Goal: Task Accomplishment & Management: Manage account settings

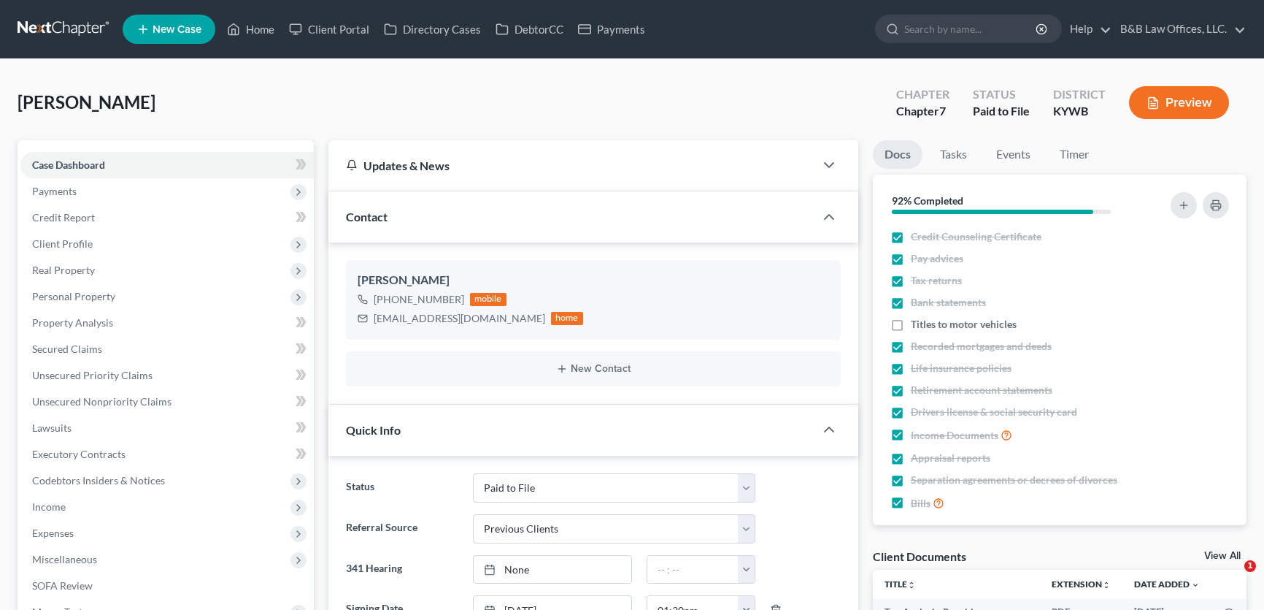
select select "12"
select select "1"
select select "0"
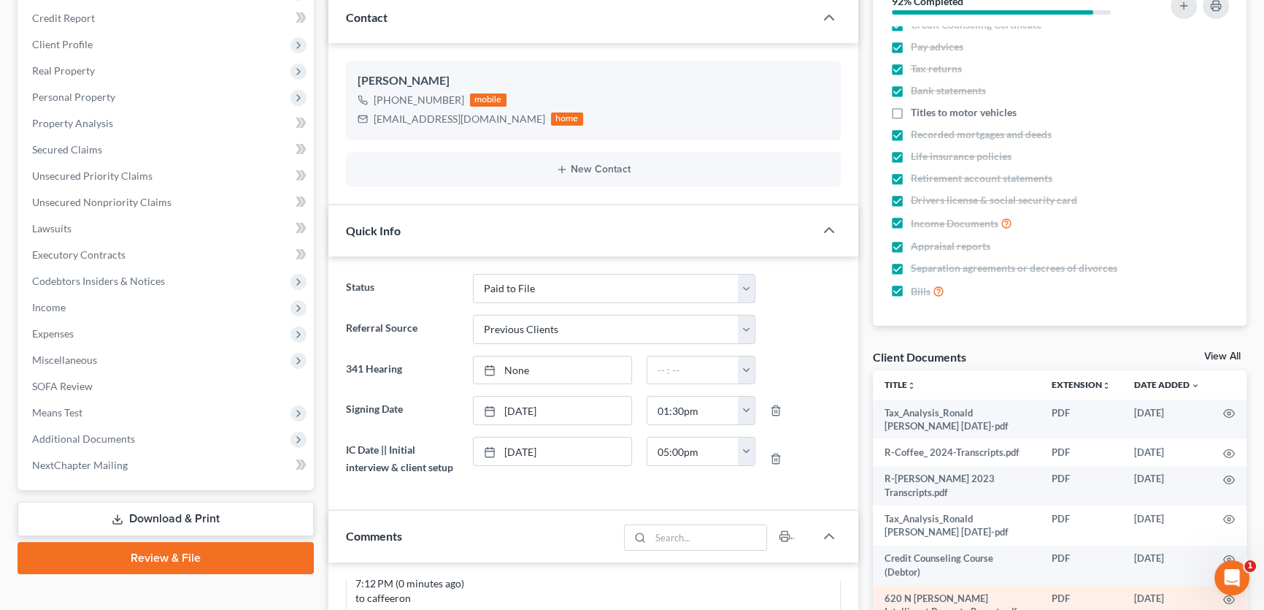
scroll to position [199, 0]
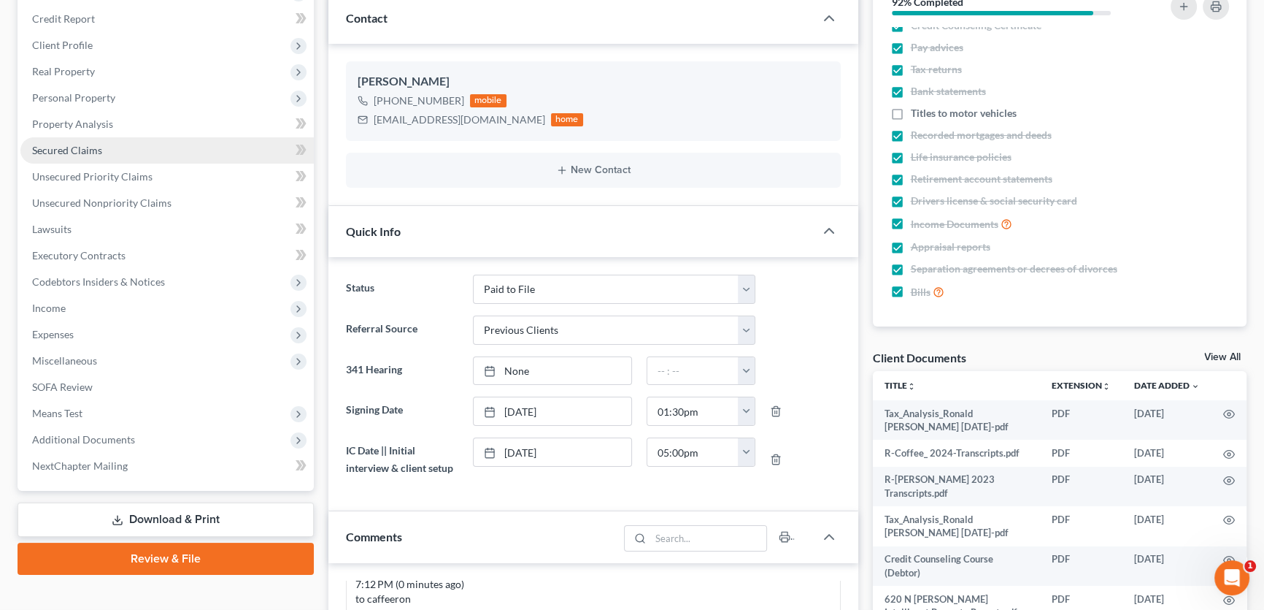
click at [94, 144] on span "Secured Claims" at bounding box center [67, 150] width 70 height 12
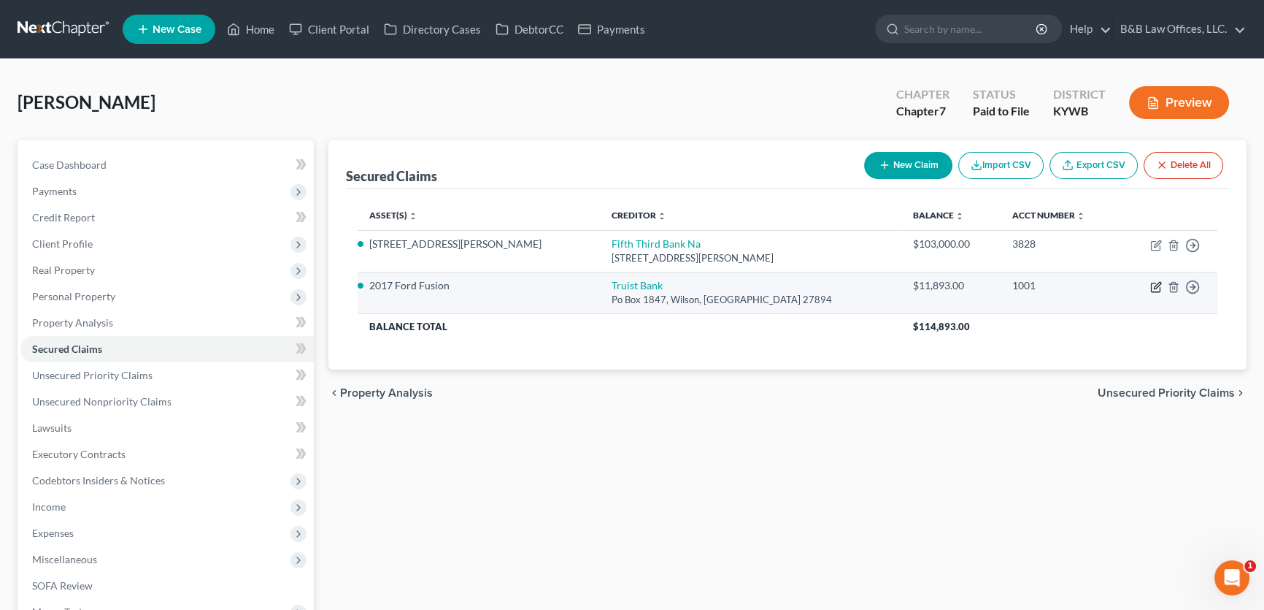
click at [1153, 285] on icon "button" at bounding box center [1156, 287] width 12 height 12
select select "28"
select select "4"
select select "3"
select select "0"
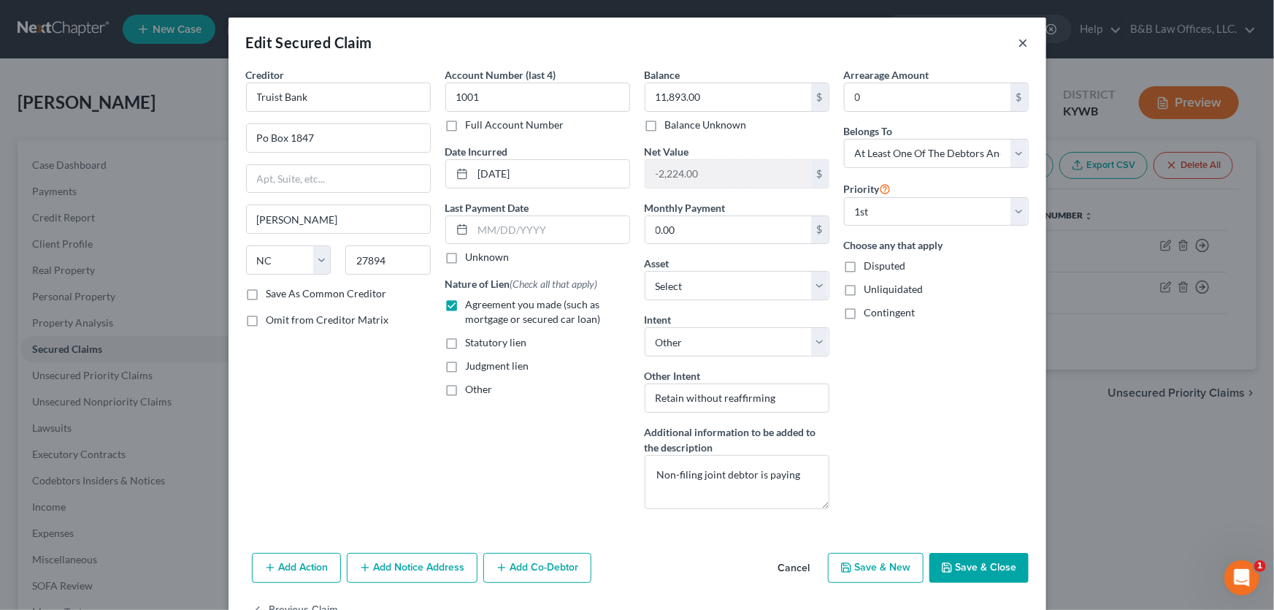
drag, startPoint x: 1015, startPoint y: 44, endPoint x: 987, endPoint y: 46, distance: 28.6
click at [987, 46] on div "Edit Secured Claim ×" at bounding box center [637, 43] width 818 height 50
click at [1018, 43] on button "×" at bounding box center [1023, 43] width 10 height 18
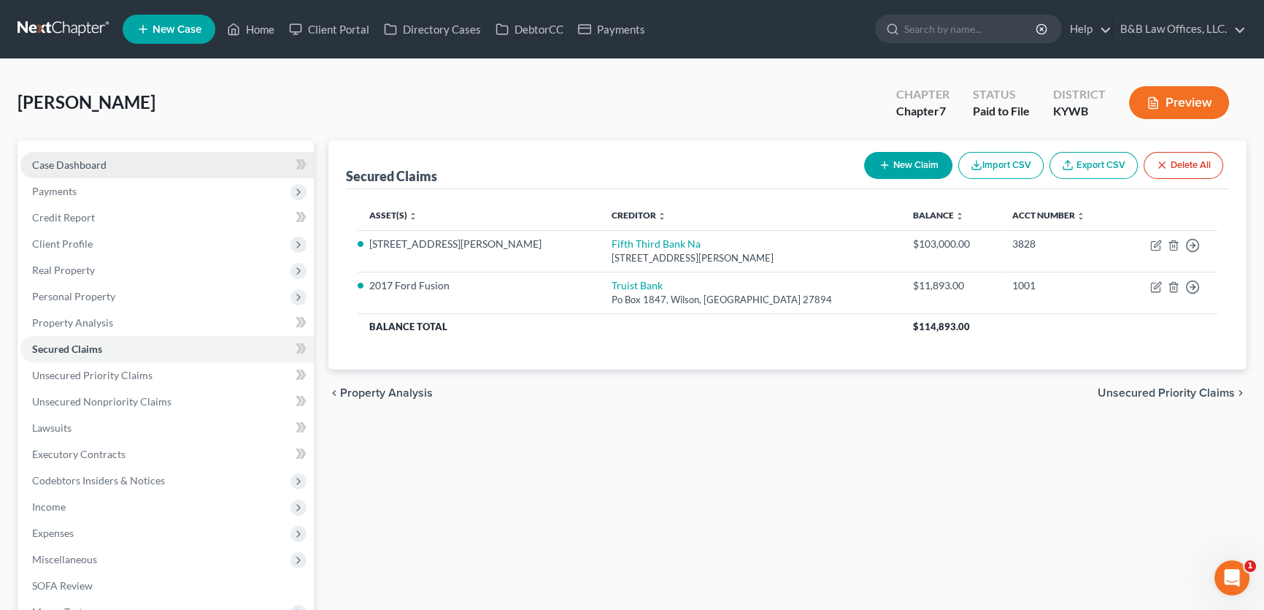
click at [139, 165] on link "Case Dashboard" at bounding box center [166, 165] width 293 height 26
select select "12"
select select "1"
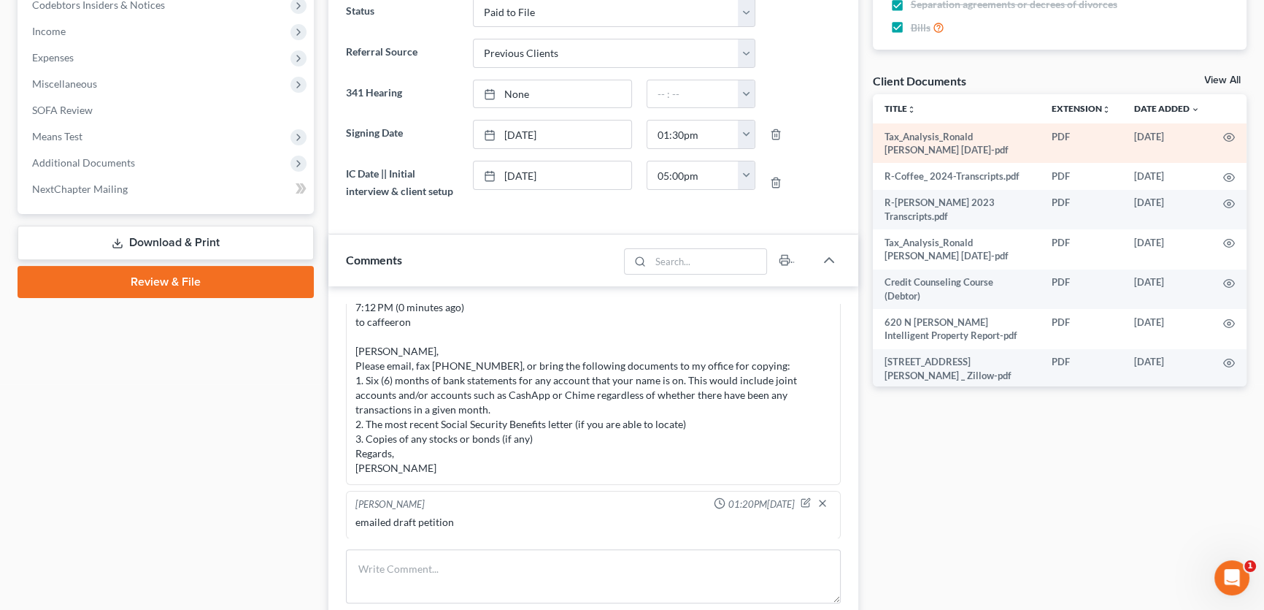
scroll to position [445, 0]
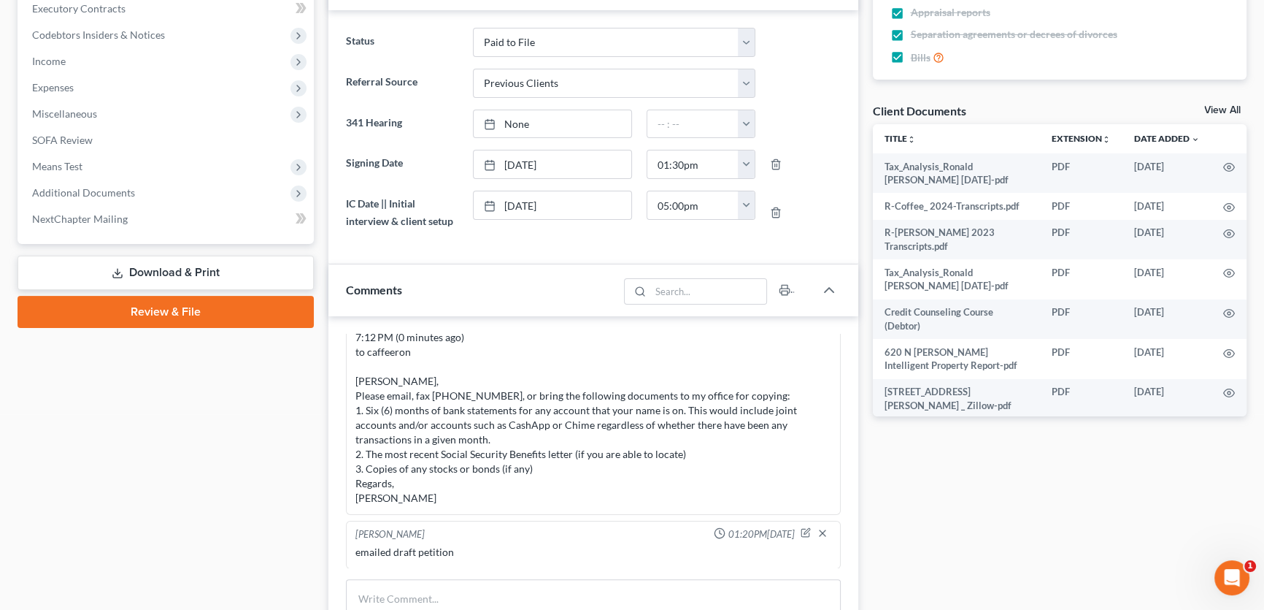
click at [1220, 99] on div "Docs Tasks Events Timer 92% Completed Nothing here yet! Credit Counseling Certi…" at bounding box center [1060, 491] width 389 height 1593
click at [1223, 105] on link "View All" at bounding box center [1222, 110] width 36 height 10
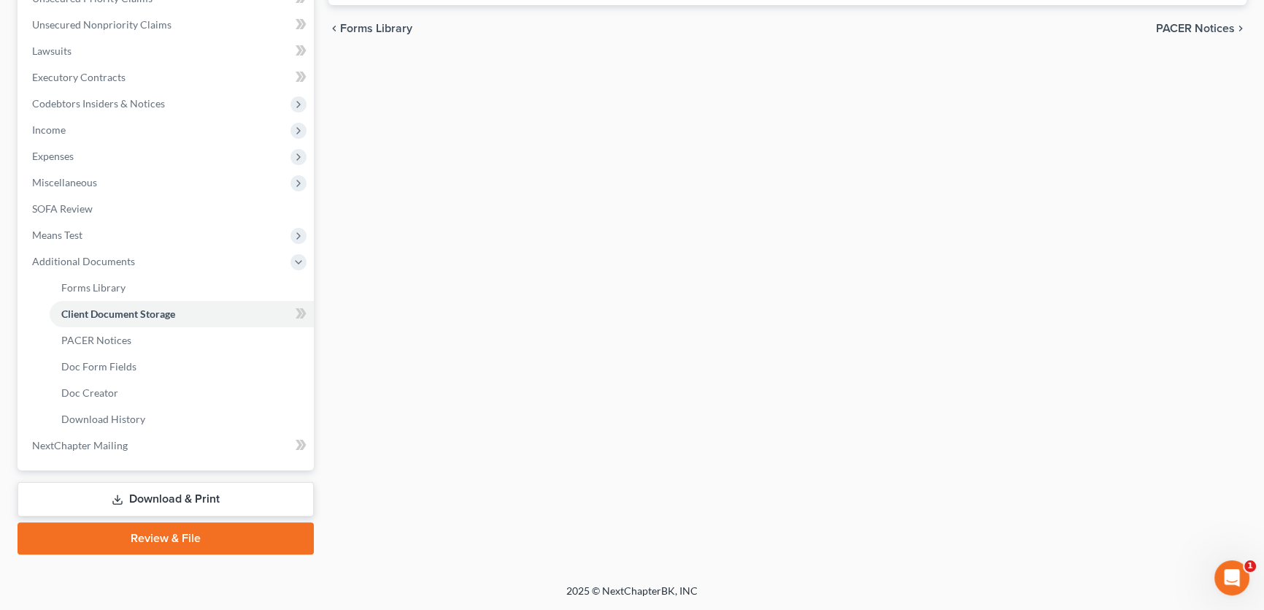
scroll to position [192, 0]
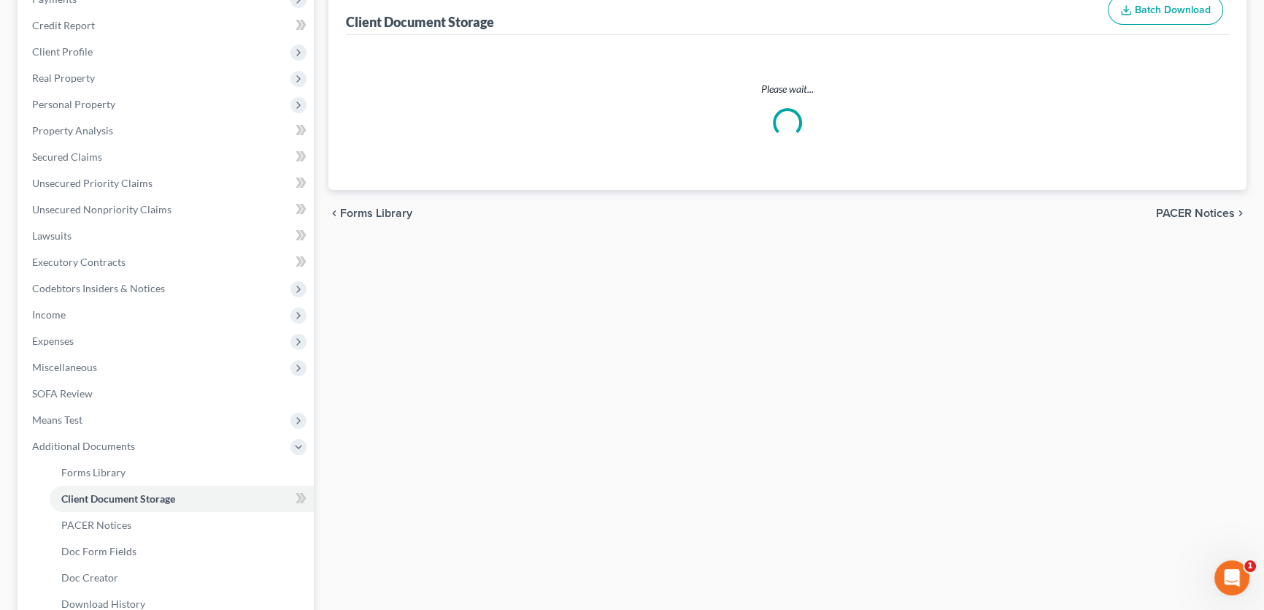
select select "7"
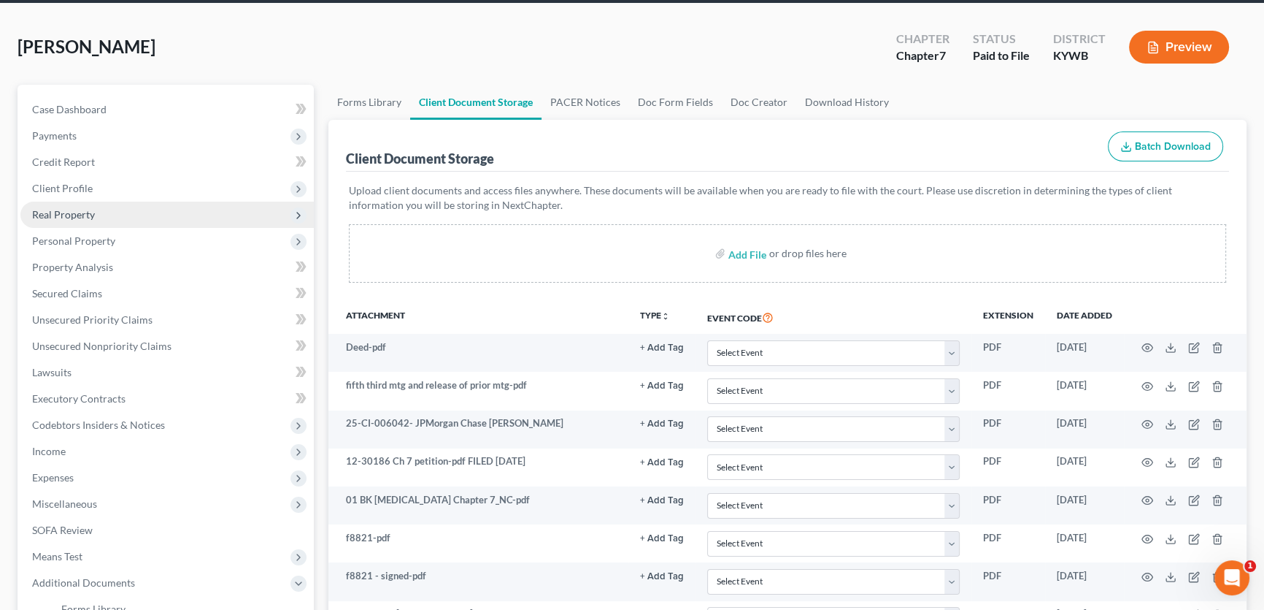
scroll to position [0, 0]
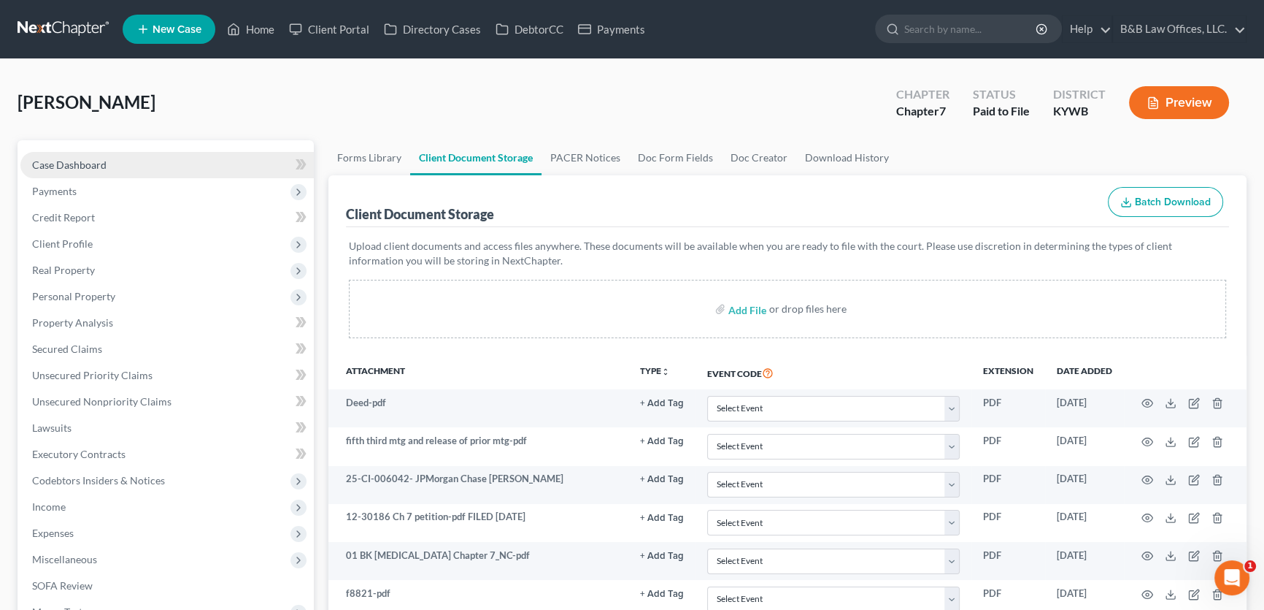
click at [119, 157] on link "Case Dashboard" at bounding box center [166, 165] width 293 height 26
select select "1"
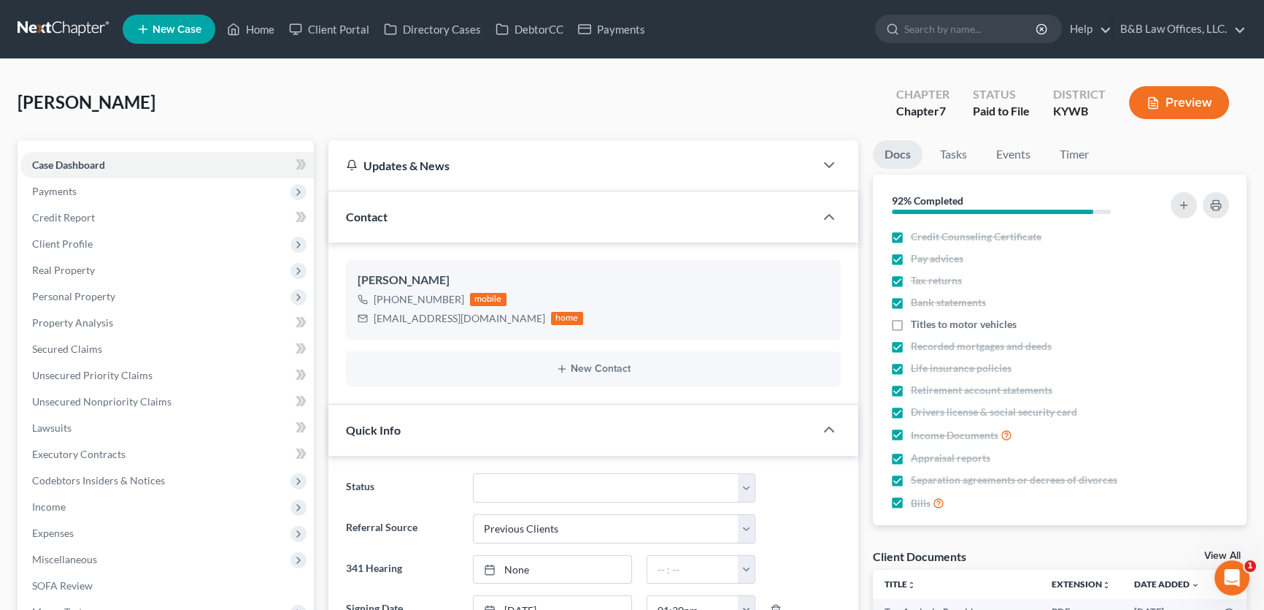
scroll to position [1326, 0]
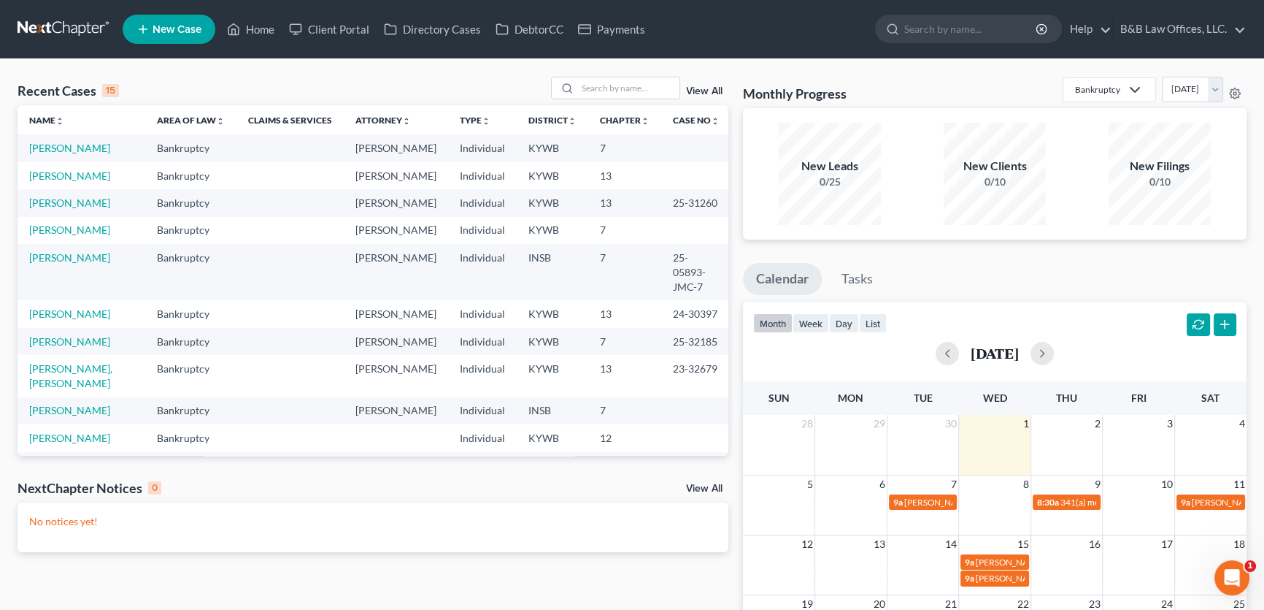
scroll to position [66, 0]
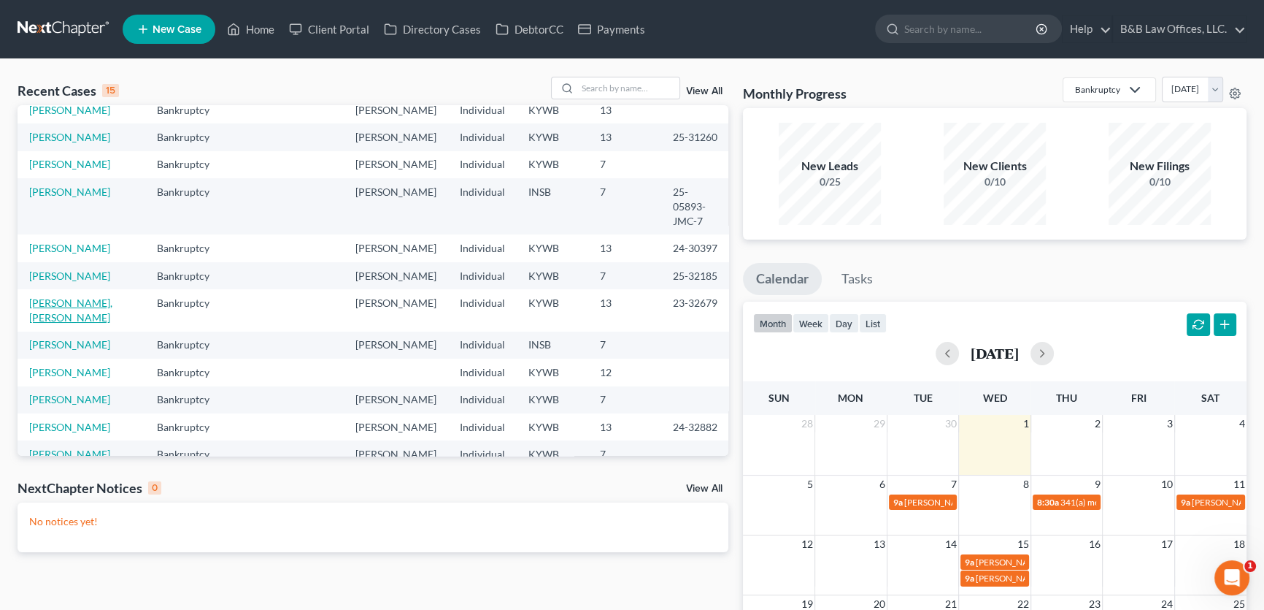
click at [73, 323] on link "[PERSON_NAME], [PERSON_NAME]" at bounding box center [70, 309] width 83 height 27
select select "2"
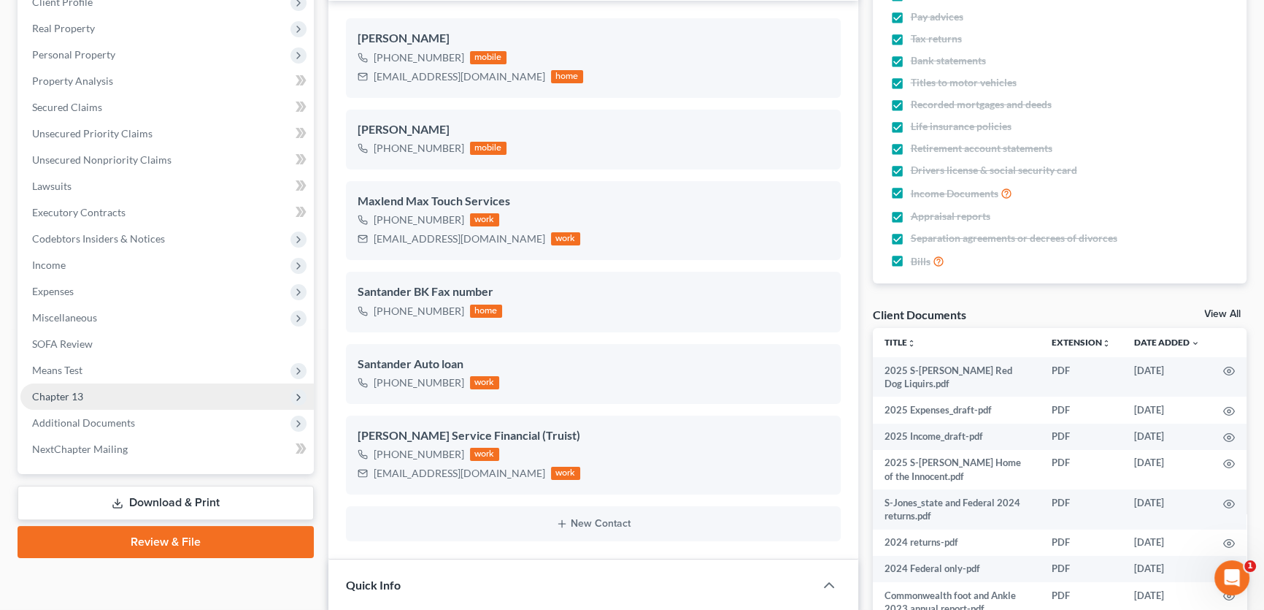
scroll to position [265, 0]
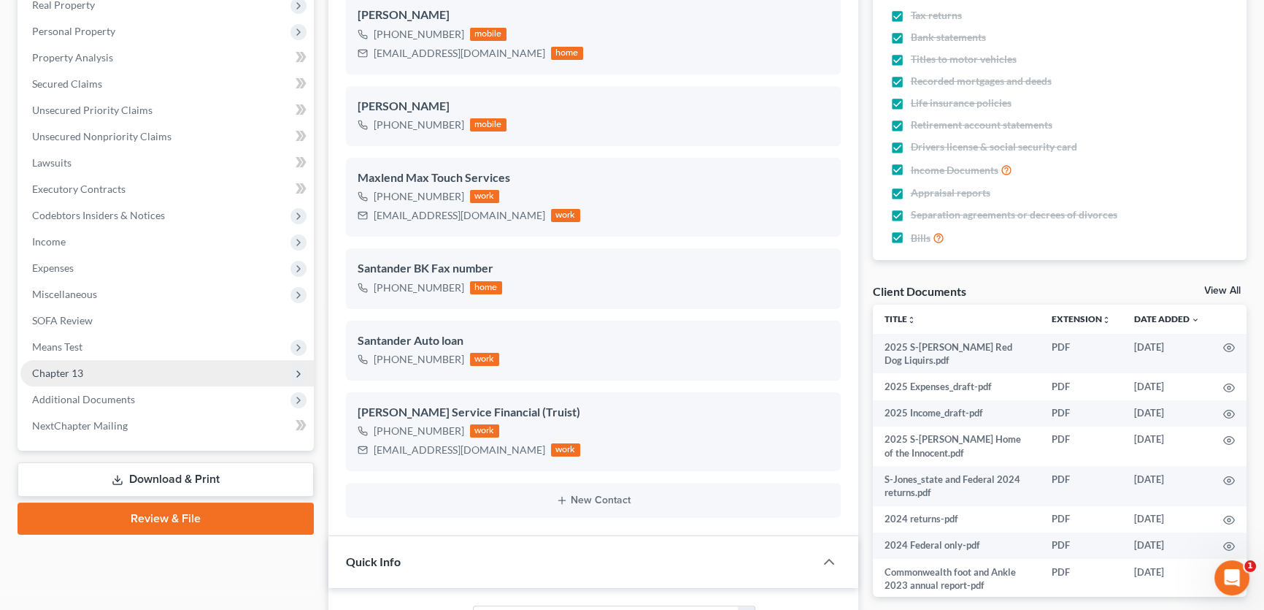
click at [94, 369] on span "Chapter 13" at bounding box center [166, 373] width 293 height 26
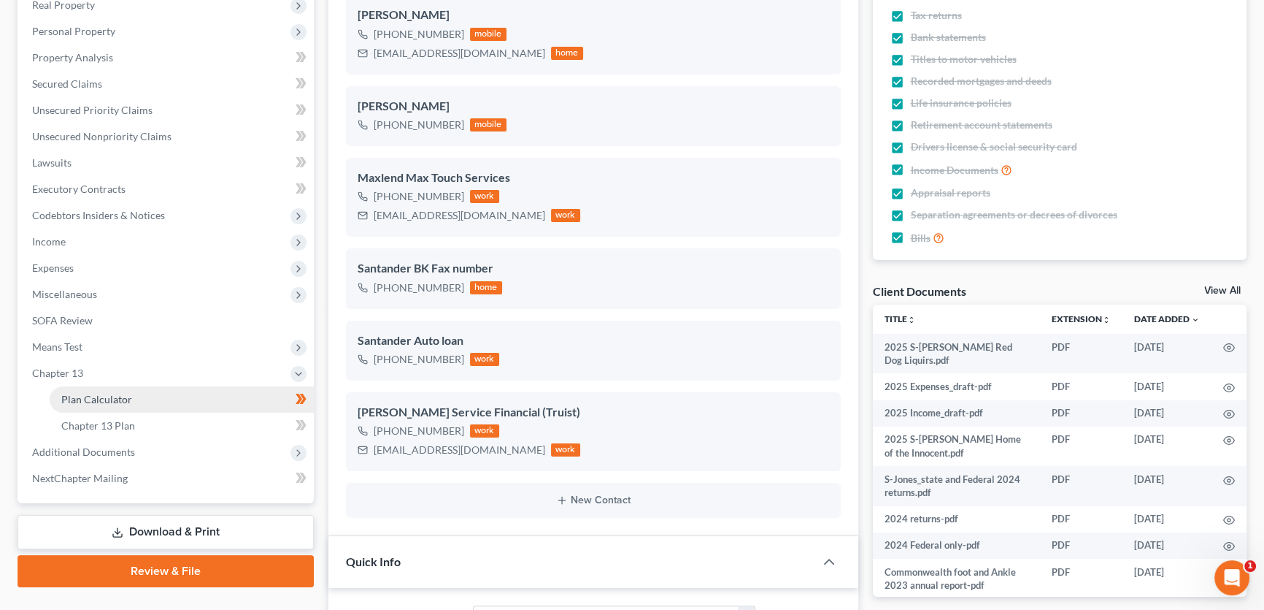
click at [105, 394] on span "Plan Calculator" at bounding box center [96, 399] width 71 height 12
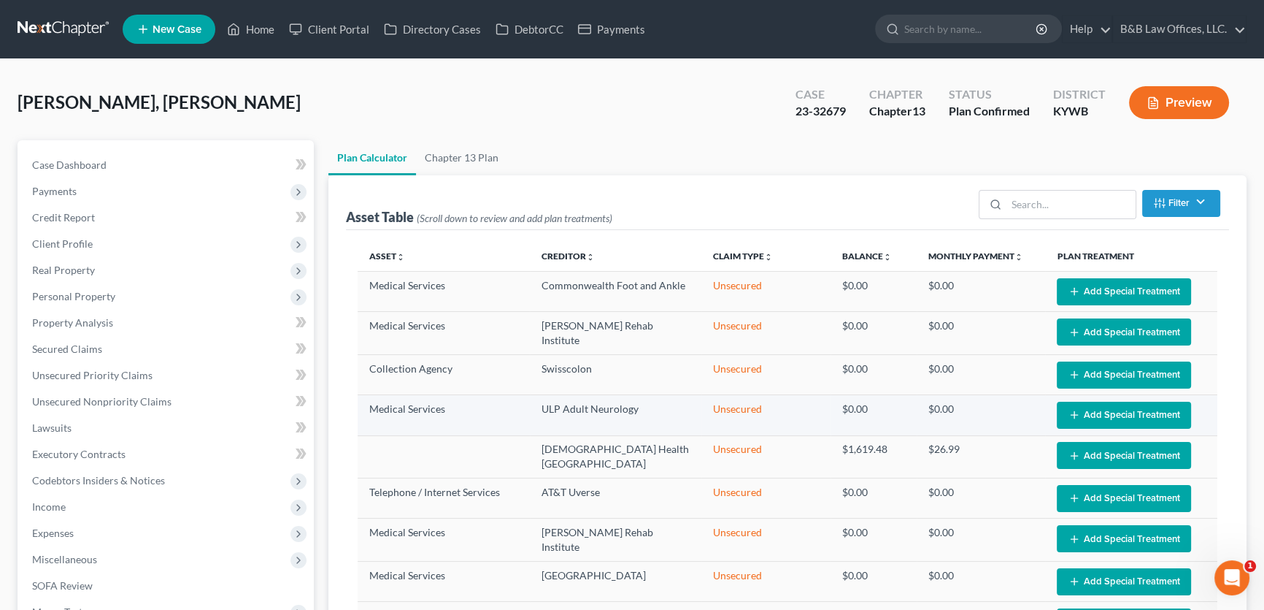
select select "59"
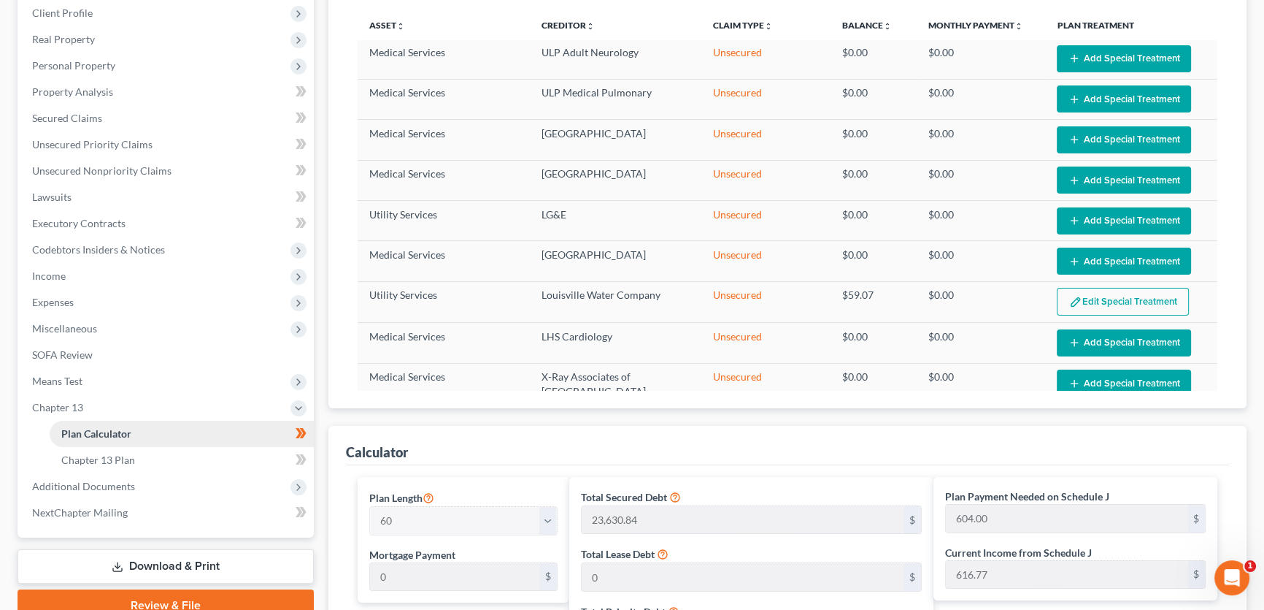
scroll to position [66, 0]
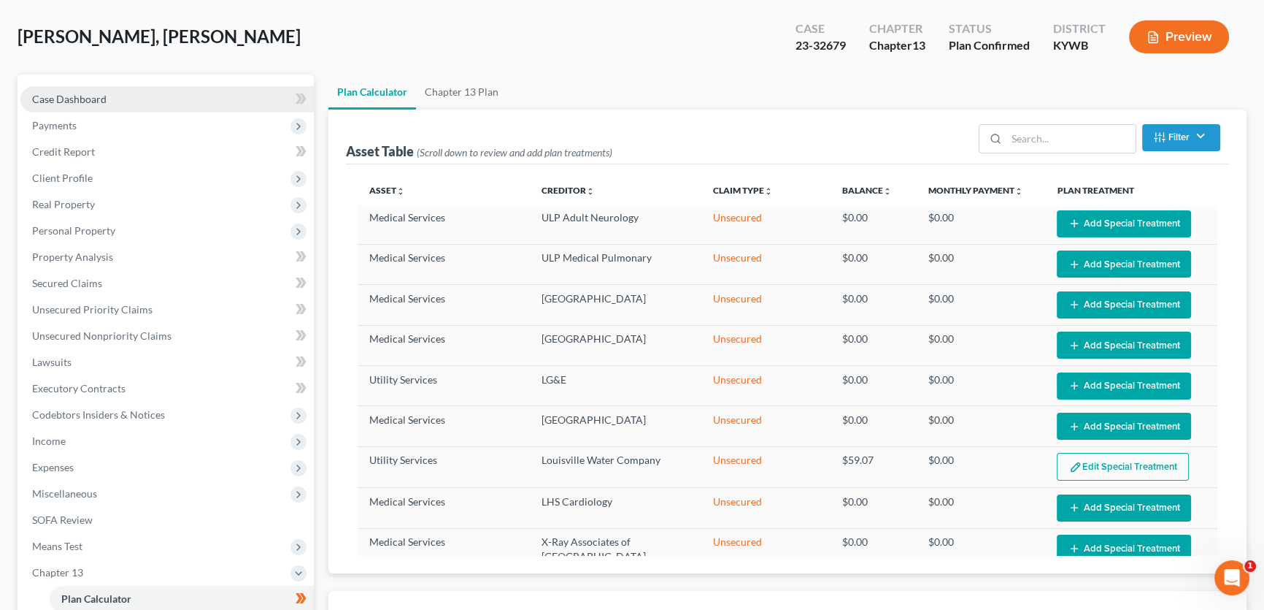
click at [125, 96] on link "Case Dashboard" at bounding box center [166, 99] width 293 height 26
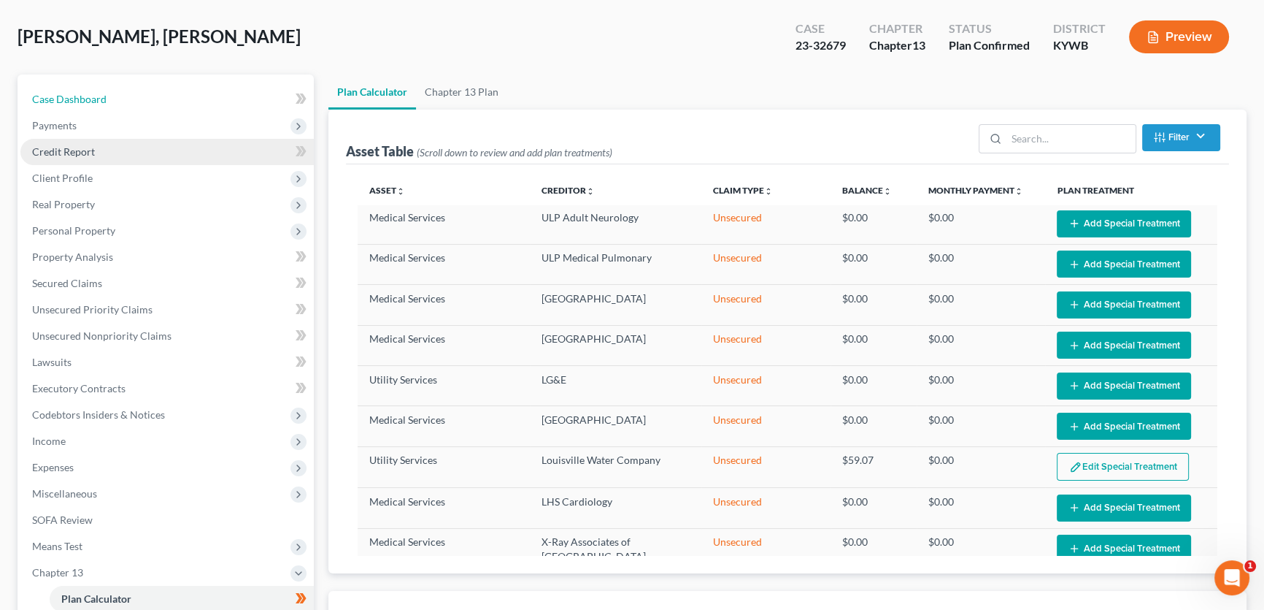
select select "2"
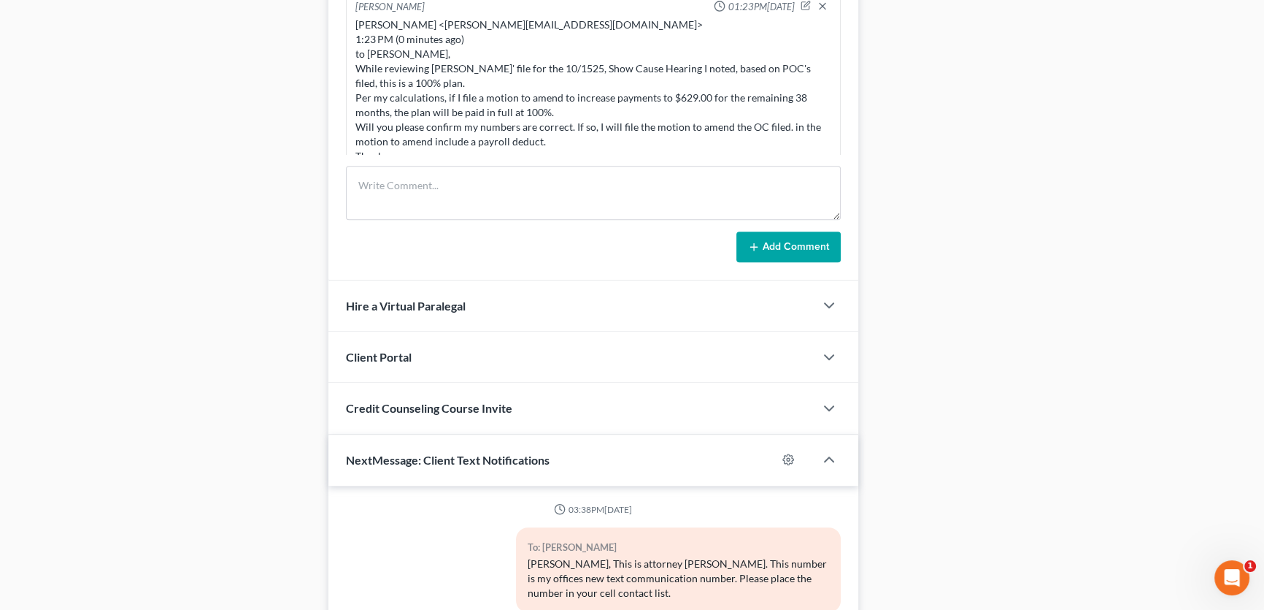
scroll to position [10854, 0]
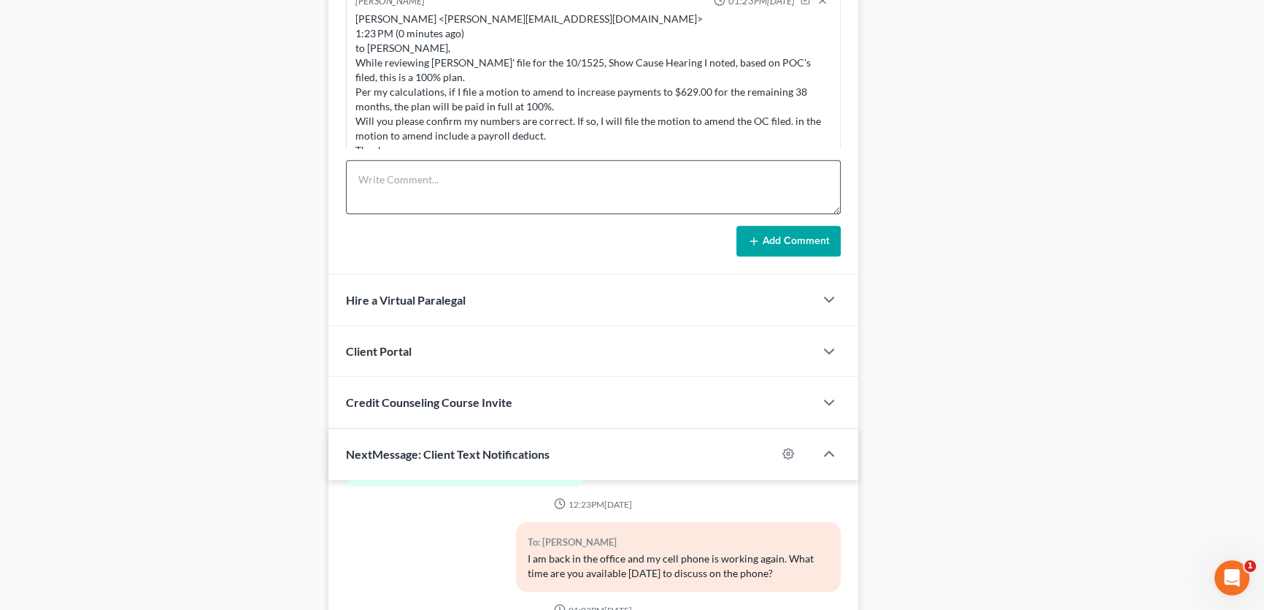
click at [376, 209] on div "Payroll Deduct for Home of the Innocents 1100 East Market Street Louisville, Ke…" at bounding box center [594, 226] width 482 height 35
click at [385, 166] on textarea at bounding box center [593, 187] width 495 height 54
paste textarea "$705 monthly to complete at 100%"
drag, startPoint x: 532, startPoint y: 191, endPoint x: 315, endPoint y: 201, distance: 217.0
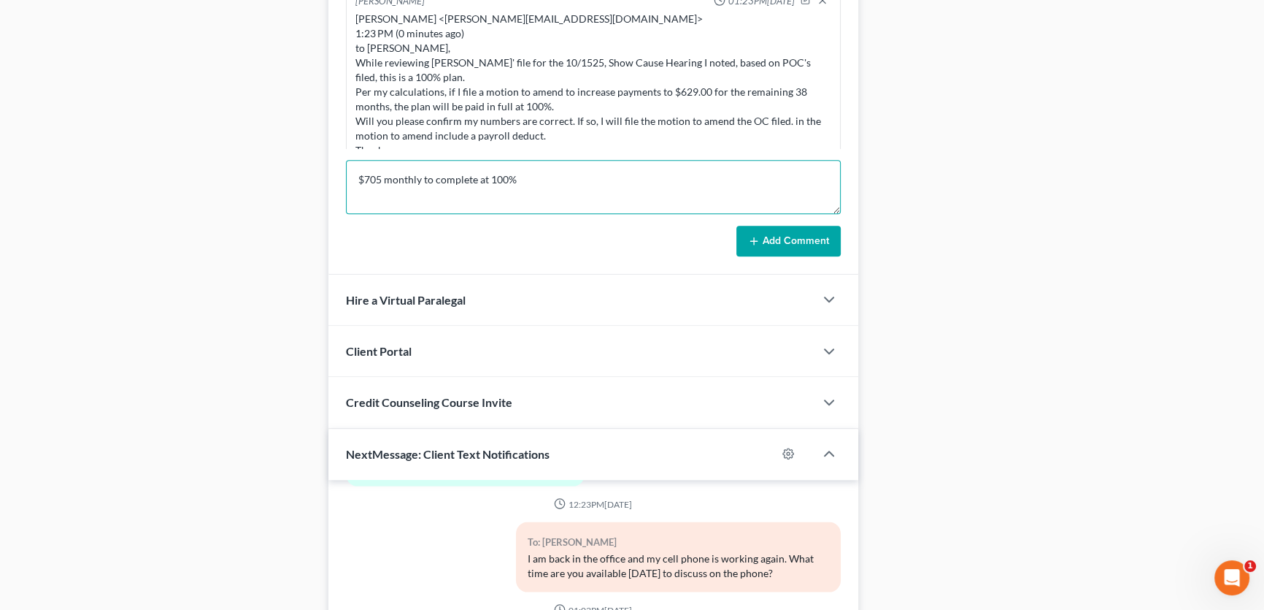
paste textarea "Paulette ONeil 9:50 AM (13 minutes ago) to me The percentage is 9%, the percent…"
click at [387, 180] on textarea "Paulette ONeil 9:50 AM (13 minutes ago) to me The percentage is 9%, the percent…" at bounding box center [593, 187] width 495 height 54
click at [377, 195] on textarea "Paulette ONeil 9:50 AM (13 minutes ago) to me The percentage is 9%, the percent…" at bounding box center [593, 187] width 495 height 54
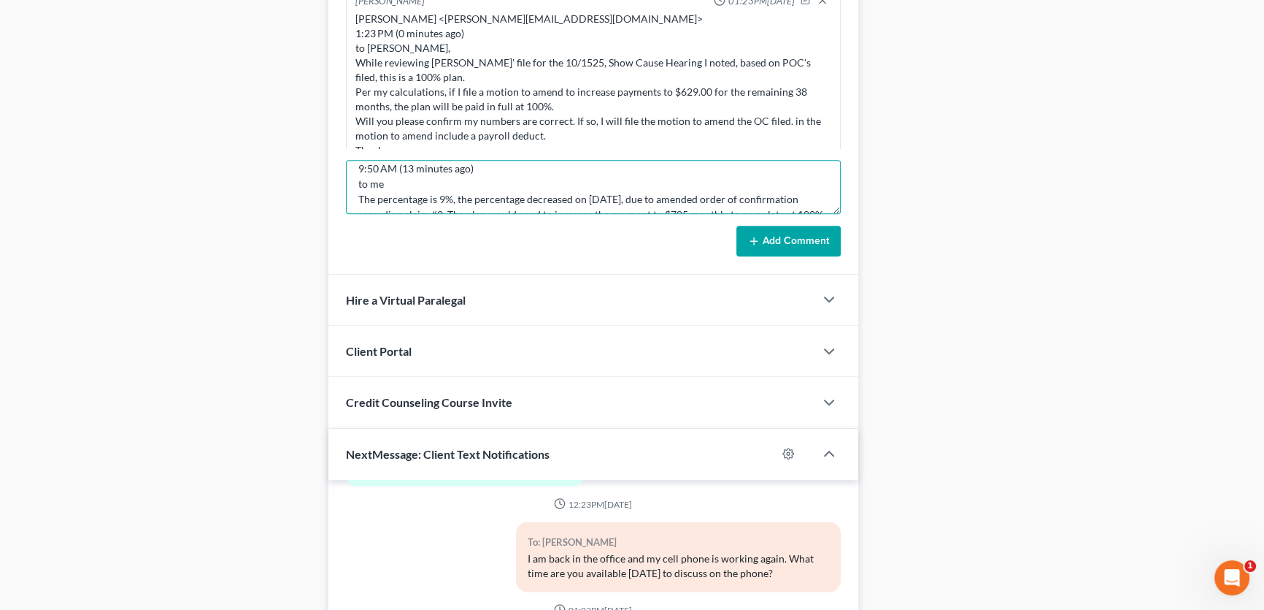
scroll to position [53, 0]
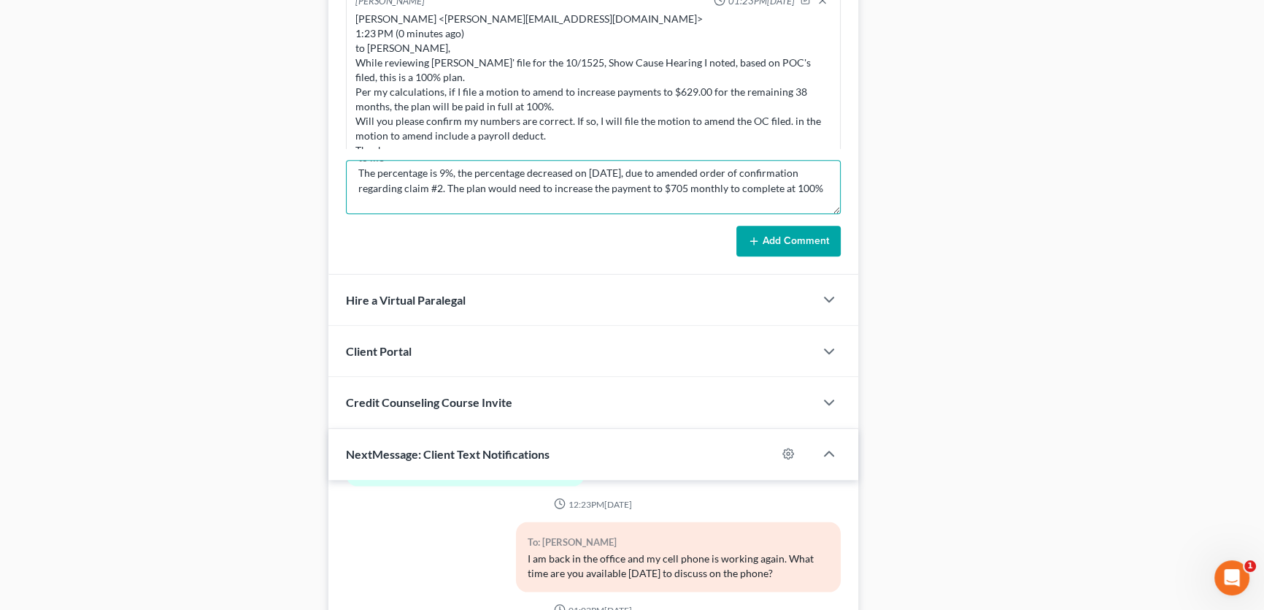
click at [818, 187] on textarea "Paulette ONeil 9:50 AM (13 minutes ago) to me The percentage is 9%, the percent…" at bounding box center [593, 187] width 495 height 54
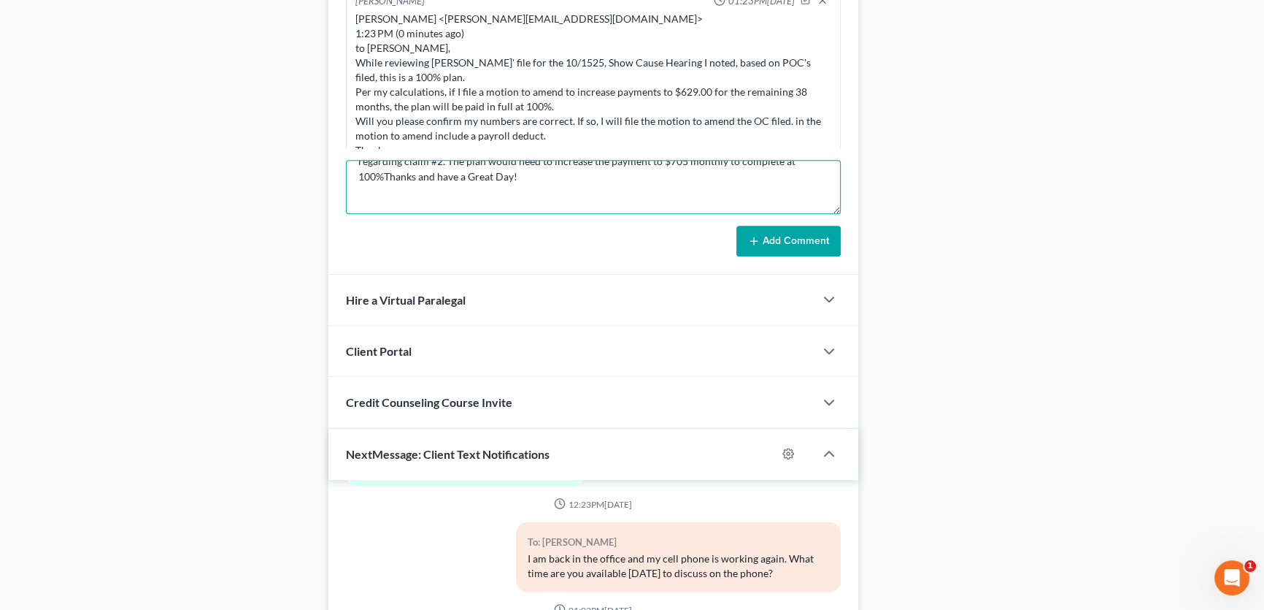
click at [567, 174] on textarea "Paulette ONeil 9:50 AM (13 minutes ago) to me The percentage is 9%, the percent…" at bounding box center [593, 187] width 495 height 54
click at [477, 188] on textarea "Paulette ONeil 9:50 AM (13 minutes ago) to me The percentage is 9%, the percent…" at bounding box center [593, 187] width 495 height 54
click at [504, 189] on textarea "Paulette ONeil 9:50 AM (13 minutes ago) to me The percentage is 9%, the percent…" at bounding box center [593, 187] width 495 height 54
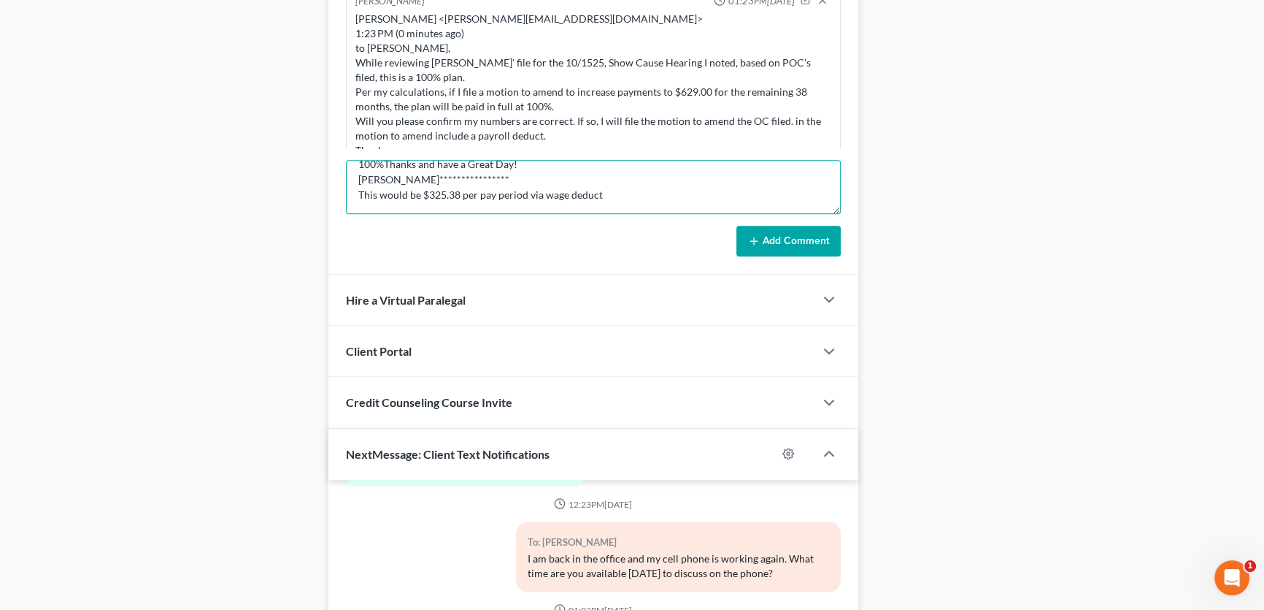
type textarea "**********"
click at [792, 246] on button "Add Comment" at bounding box center [789, 241] width 104 height 31
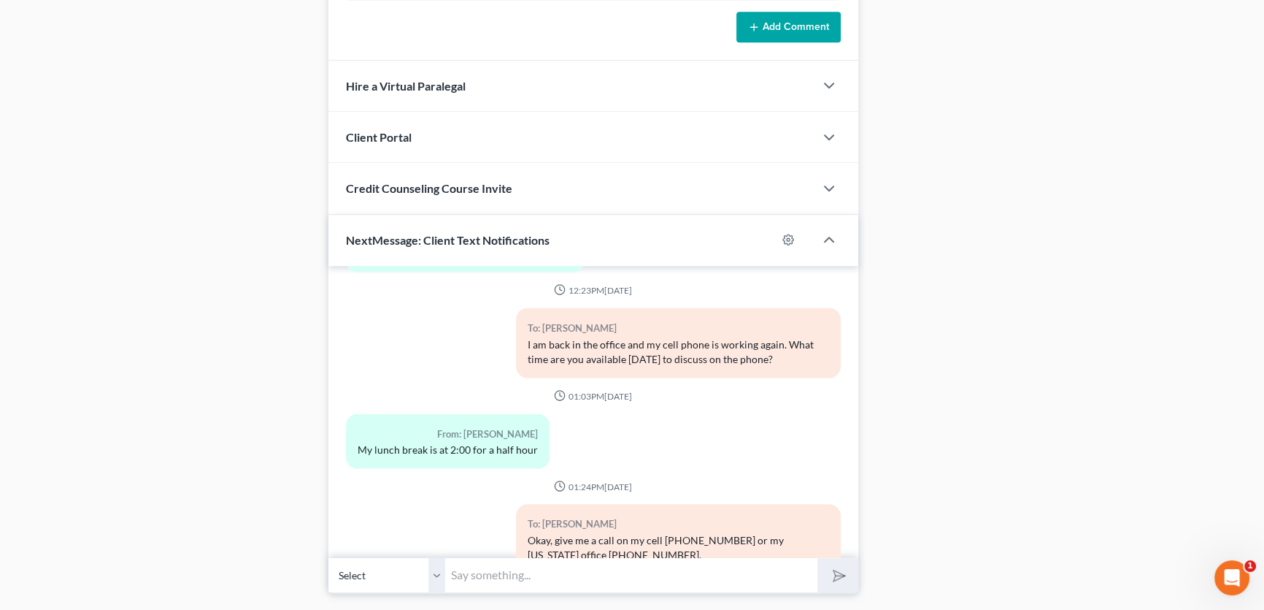
scroll to position [1510, 0]
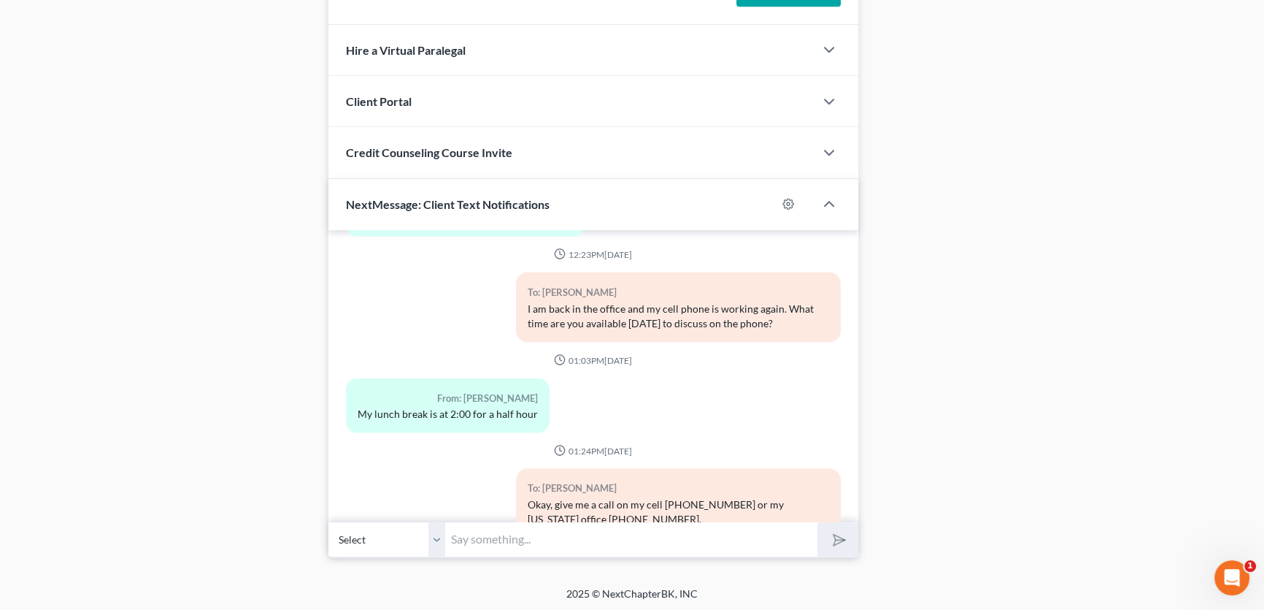
click at [471, 539] on input "text" at bounding box center [631, 539] width 372 height 36
type input "Shelia, per the trustee's office, to bring your plan current (including the tax…"
click at [818, 522] on button "submit" at bounding box center [838, 539] width 40 height 34
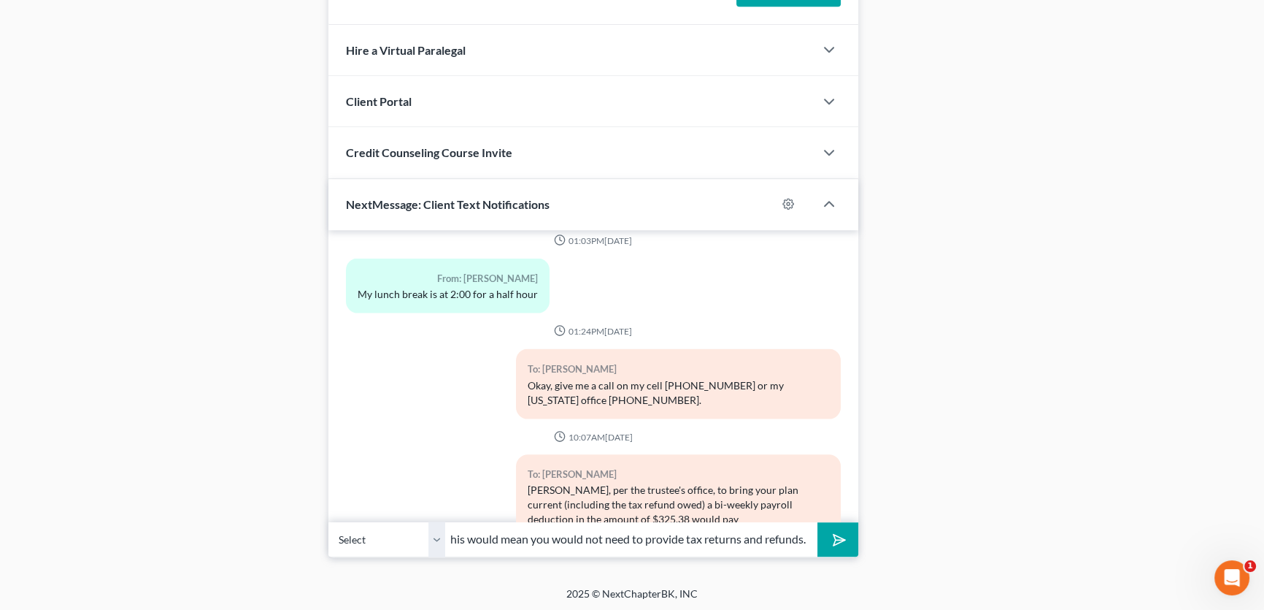
scroll to position [0, 123]
type input "off your plan at 100%. This would mean you would not need to provide tax return…"
click at [818, 522] on button "submit" at bounding box center [838, 539] width 40 height 34
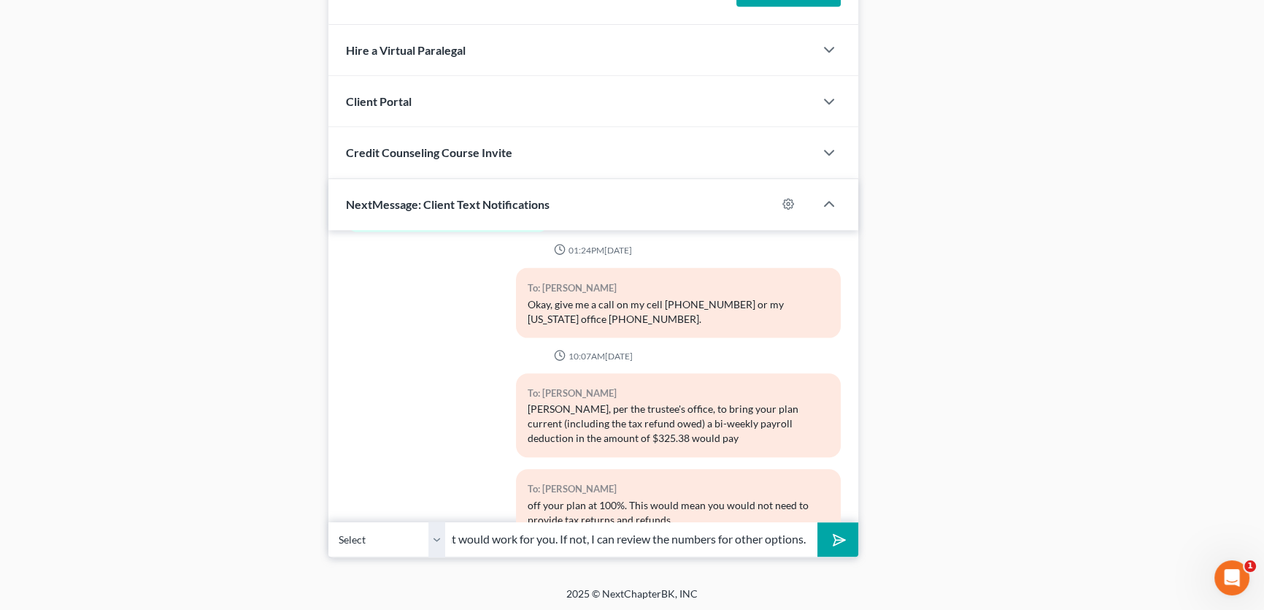
scroll to position [0, 96]
type input "Let me know if that would work for you. If not, I can review the numbers for ot…"
click at [818, 522] on button "submit" at bounding box center [838, 539] width 40 height 34
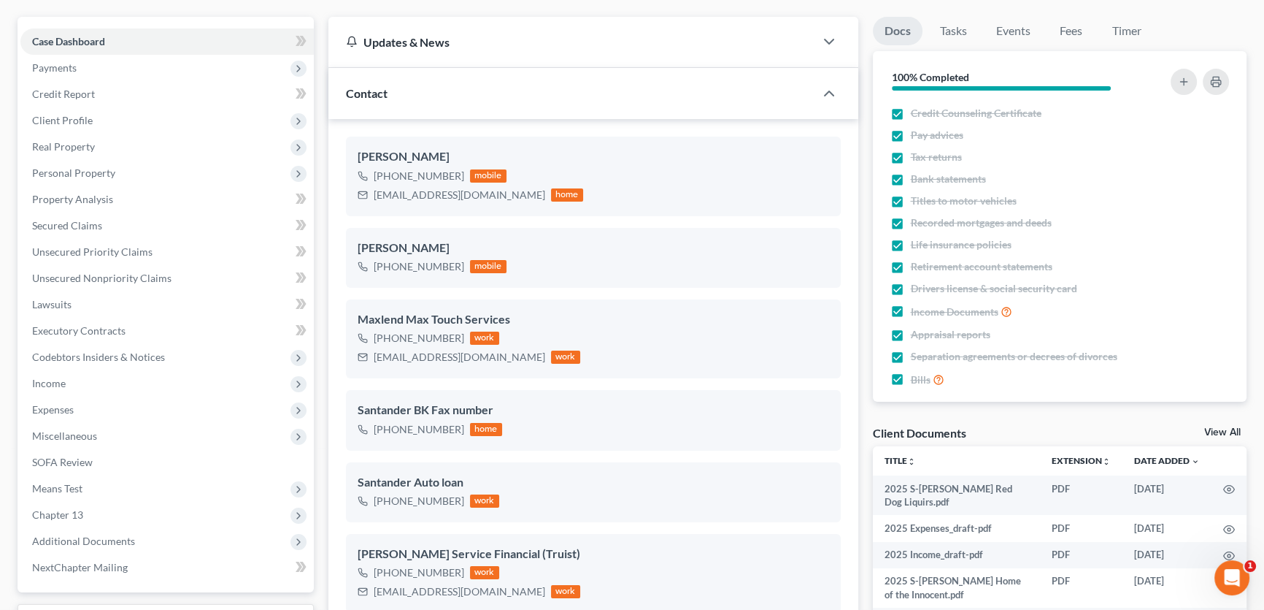
scroll to position [0, 0]
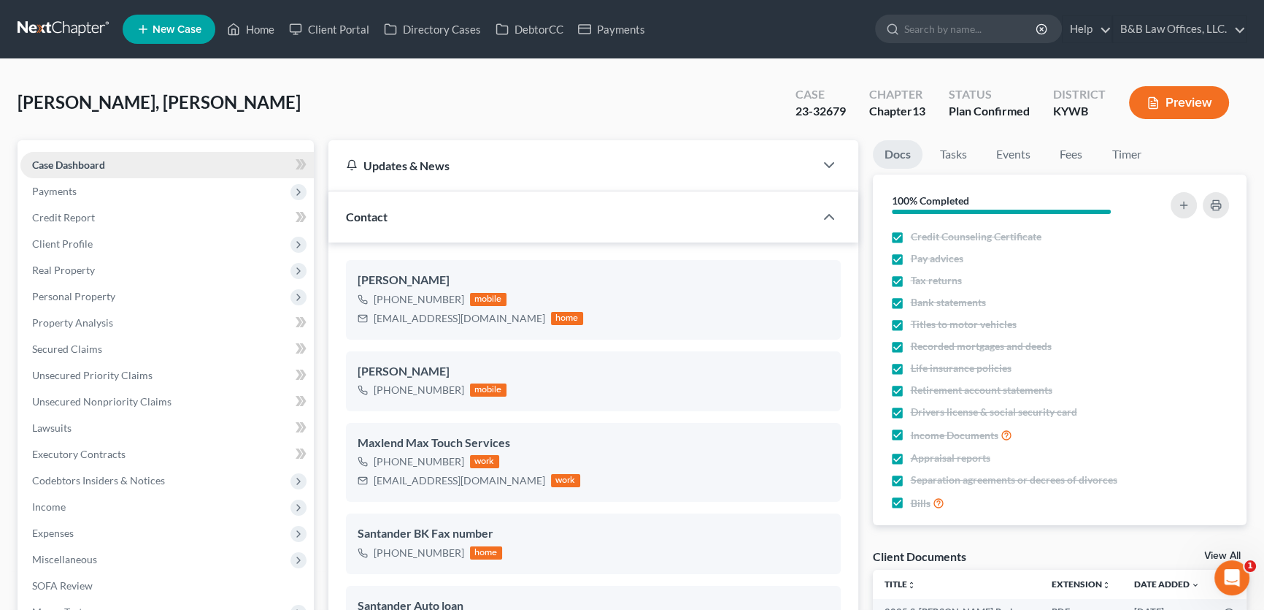
click at [98, 162] on span "Case Dashboard" at bounding box center [68, 164] width 73 height 12
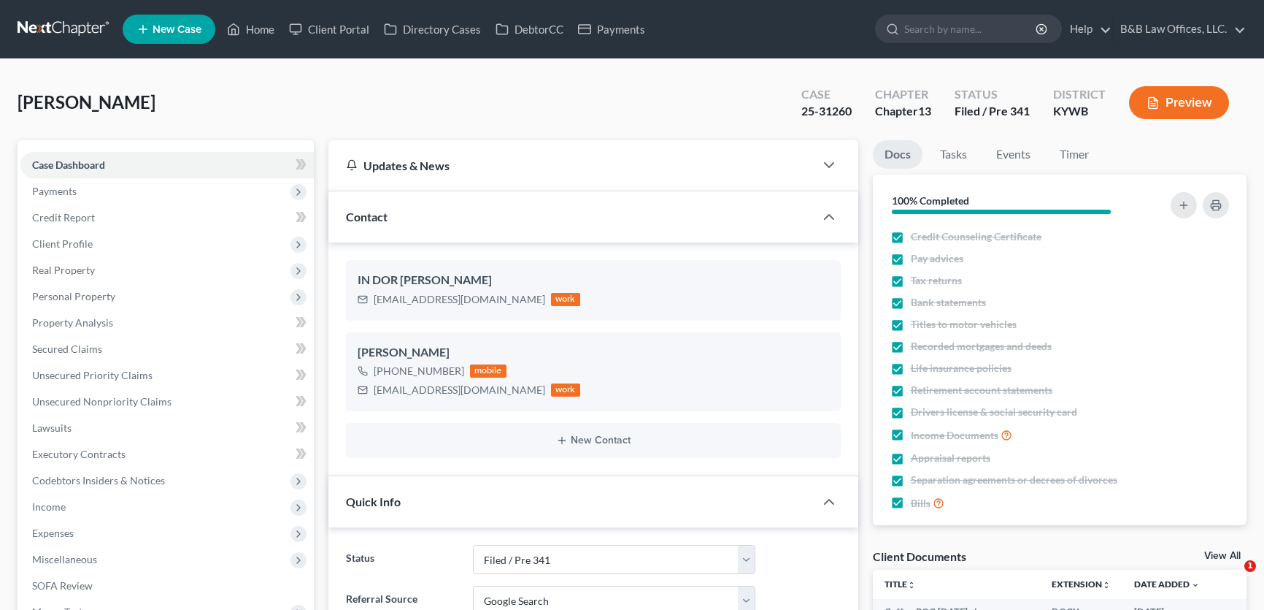
select select "7"
select select "4"
select select "0"
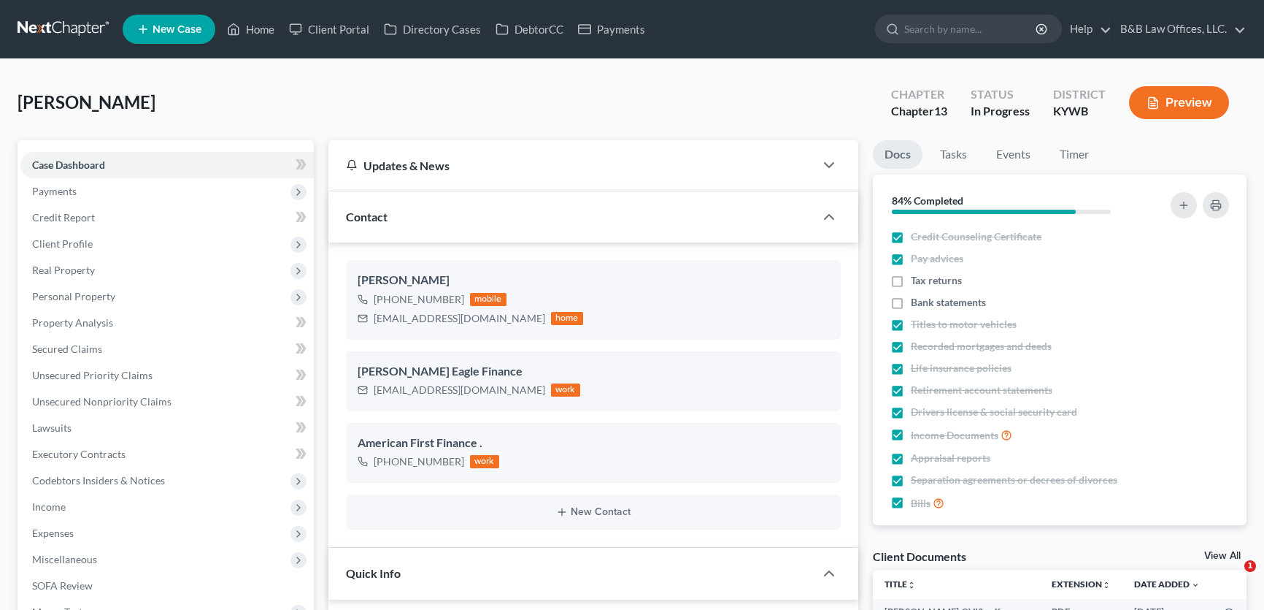
select select "9"
select select "2"
select select "0"
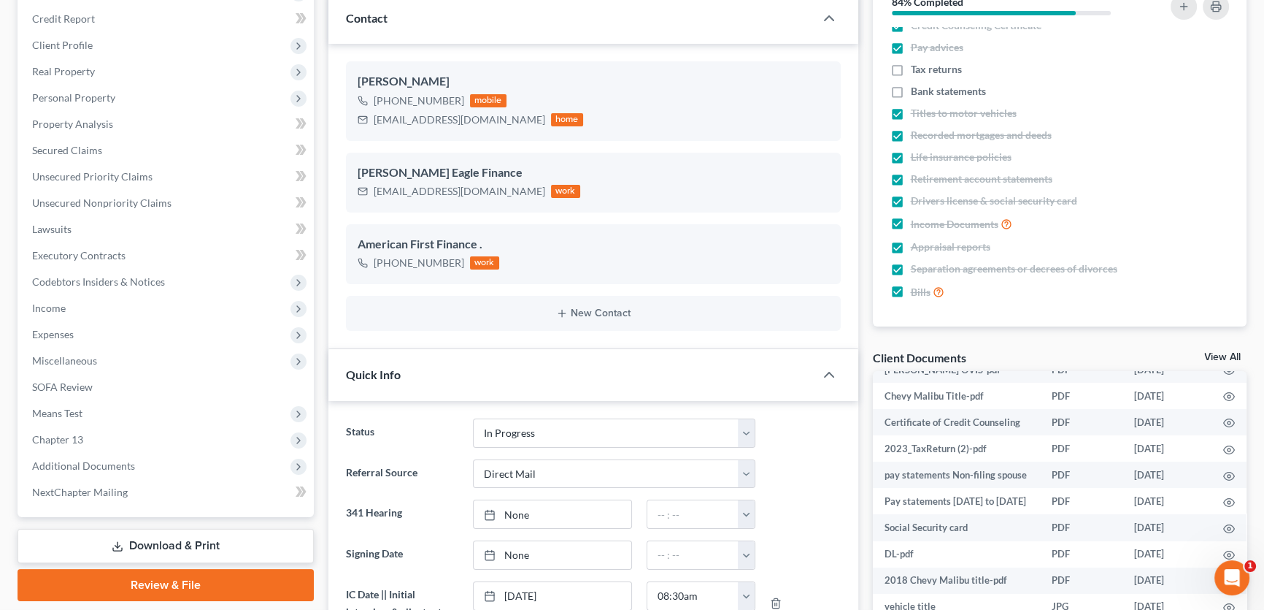
scroll to position [66, 0]
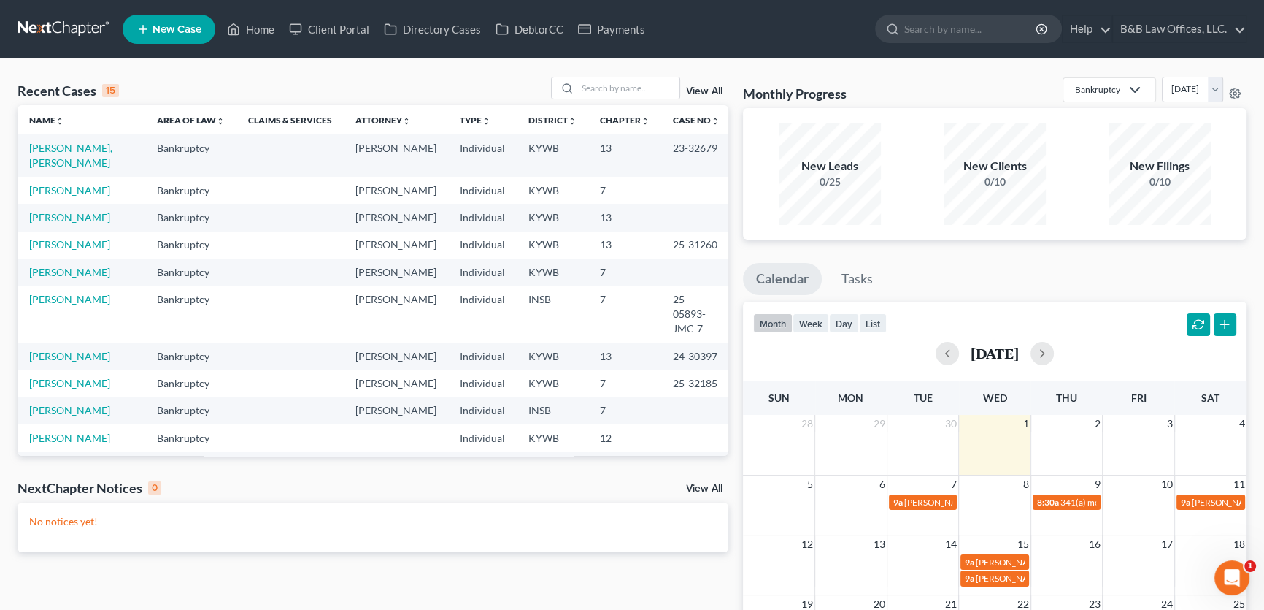
click at [698, 91] on link "View All" at bounding box center [704, 91] width 36 height 10
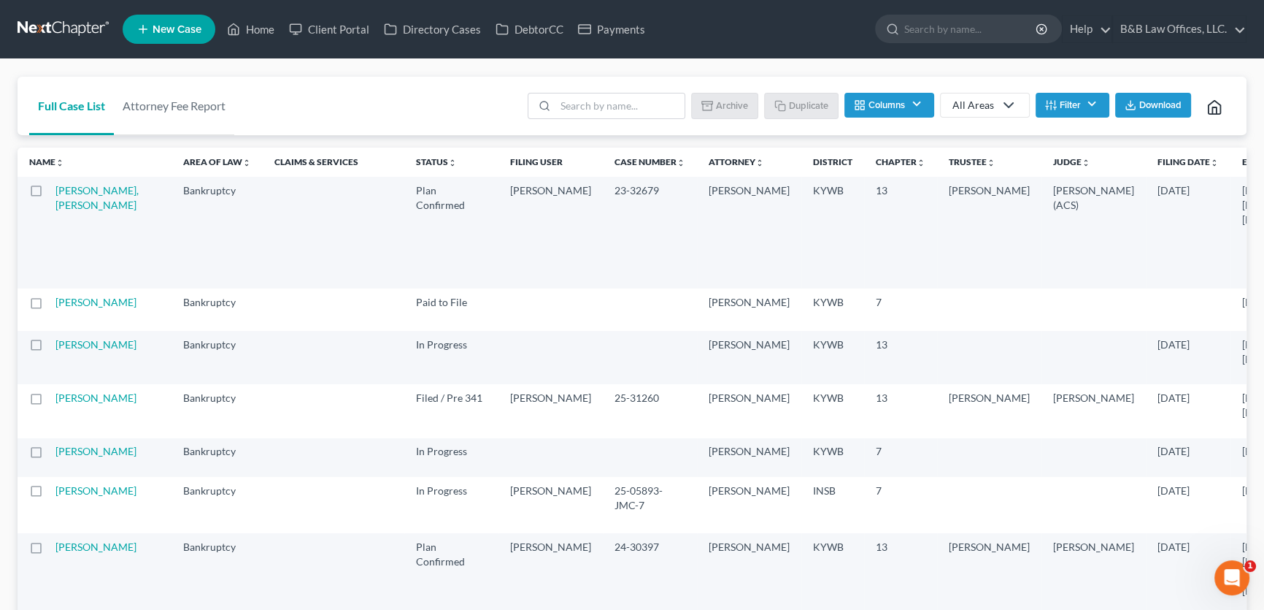
click at [1101, 104] on button "Filter" at bounding box center [1073, 105] width 74 height 25
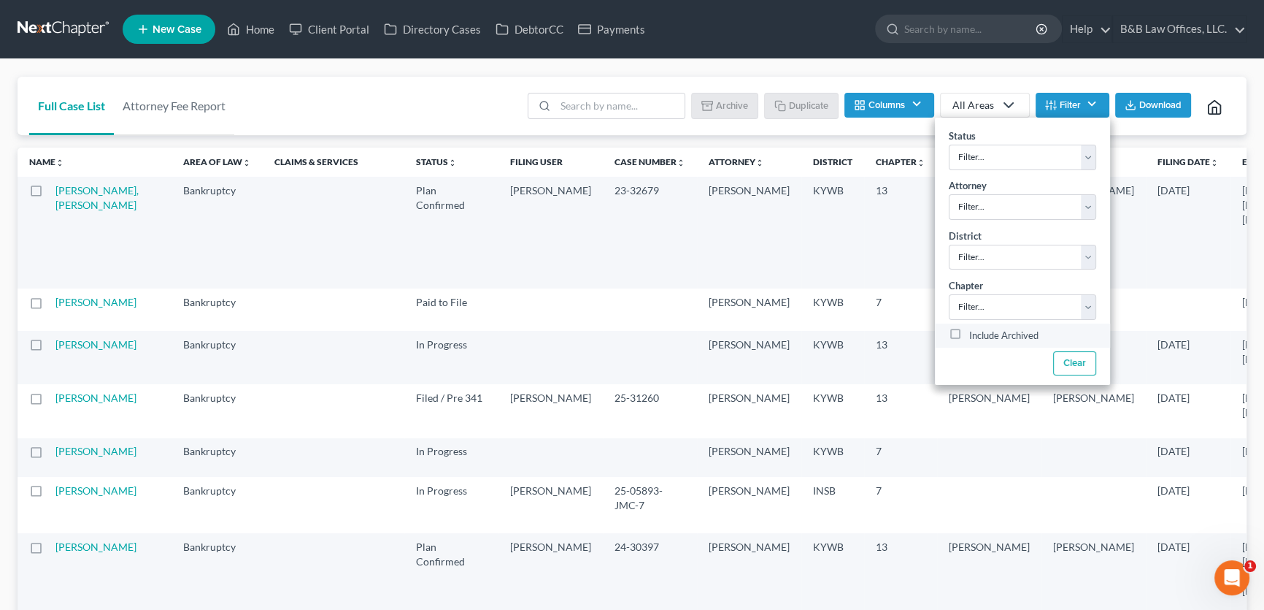
click at [969, 335] on label "Include Archived" at bounding box center [1003, 336] width 69 height 18
click at [975, 335] on input "Include Archived" at bounding box center [979, 331] width 9 height 9
checkbox input "true"
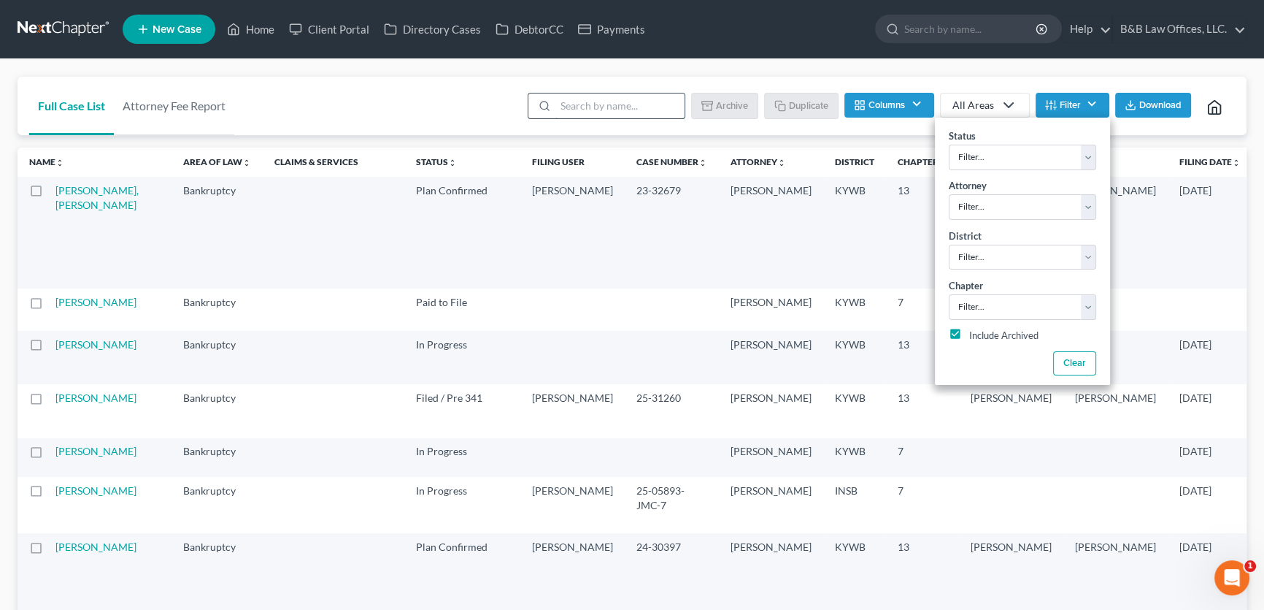
click at [599, 111] on input "search" at bounding box center [620, 105] width 129 height 25
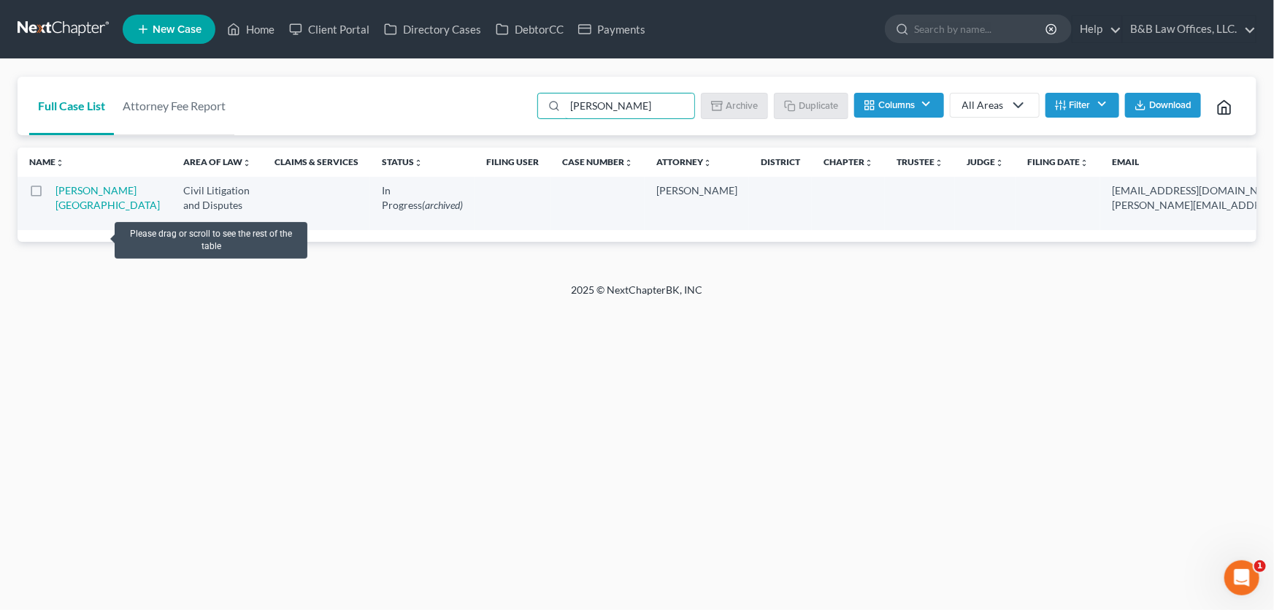
click at [50, 194] on label at bounding box center [50, 194] width 0 height 0
type input "[PERSON_NAME]"
click at [55, 192] on input "checkbox" at bounding box center [59, 187] width 9 height 9
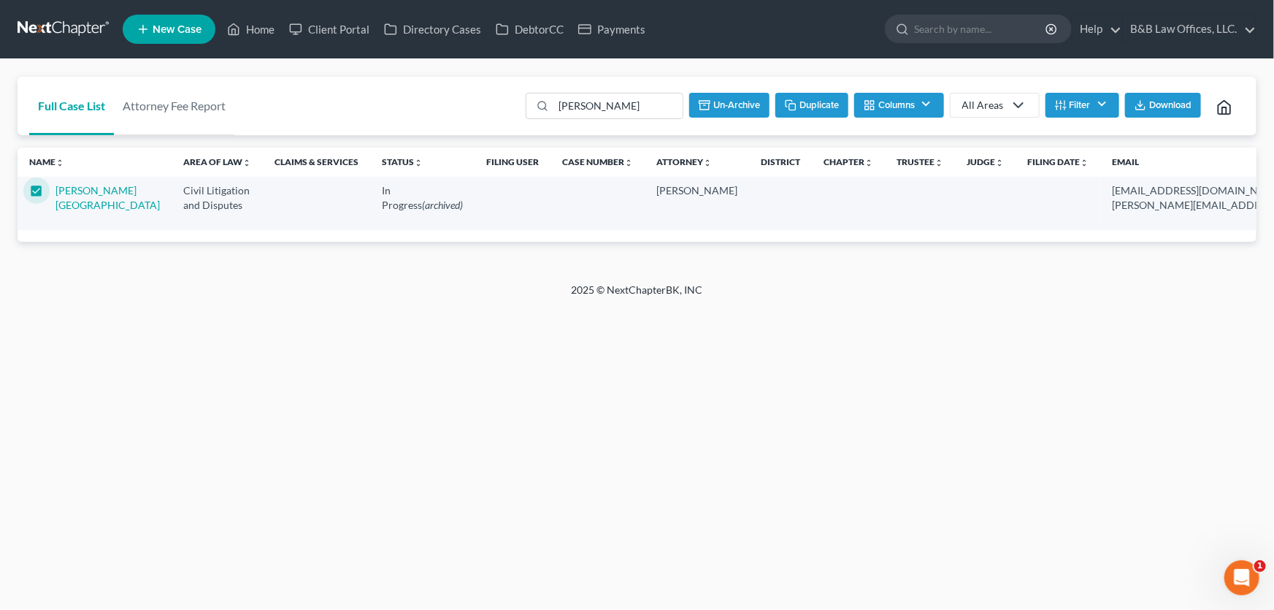
click at [739, 105] on button "Un-archive" at bounding box center [729, 105] width 80 height 25
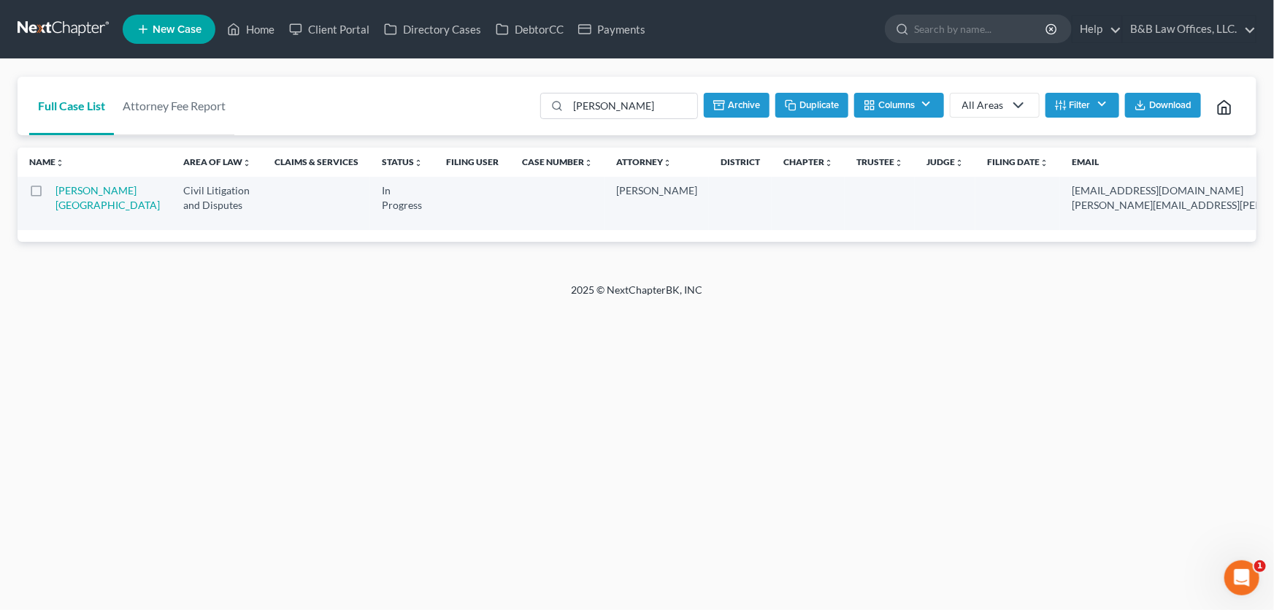
checkbox input "false"
click at [78, 197] on td "[PERSON_NAME][GEOGRAPHIC_DATA]" at bounding box center [113, 203] width 116 height 53
click at [74, 191] on link "[PERSON_NAME][GEOGRAPHIC_DATA]" at bounding box center [107, 197] width 104 height 27
select select "0"
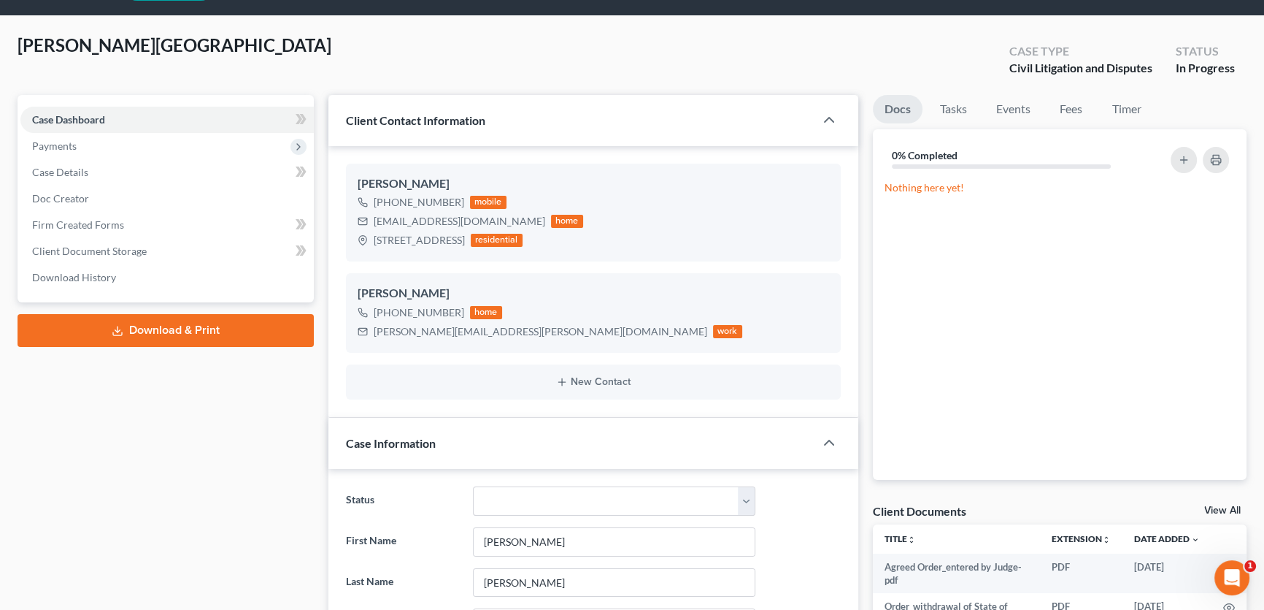
scroll to position [66, 0]
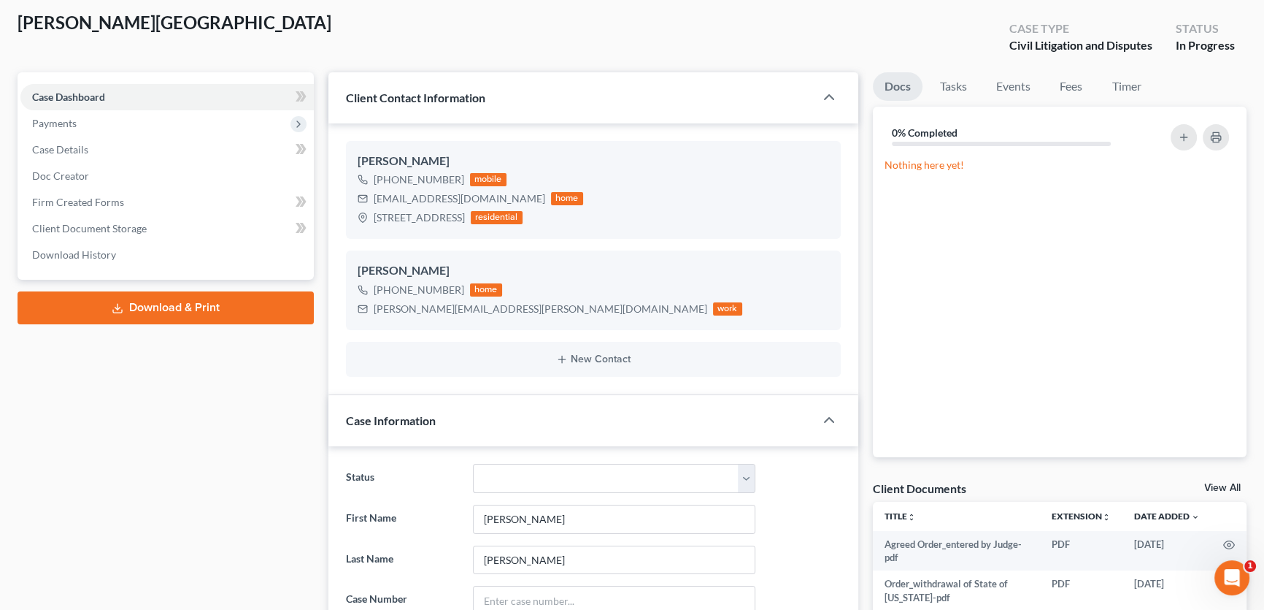
click at [1218, 483] on link "View All" at bounding box center [1222, 488] width 36 height 10
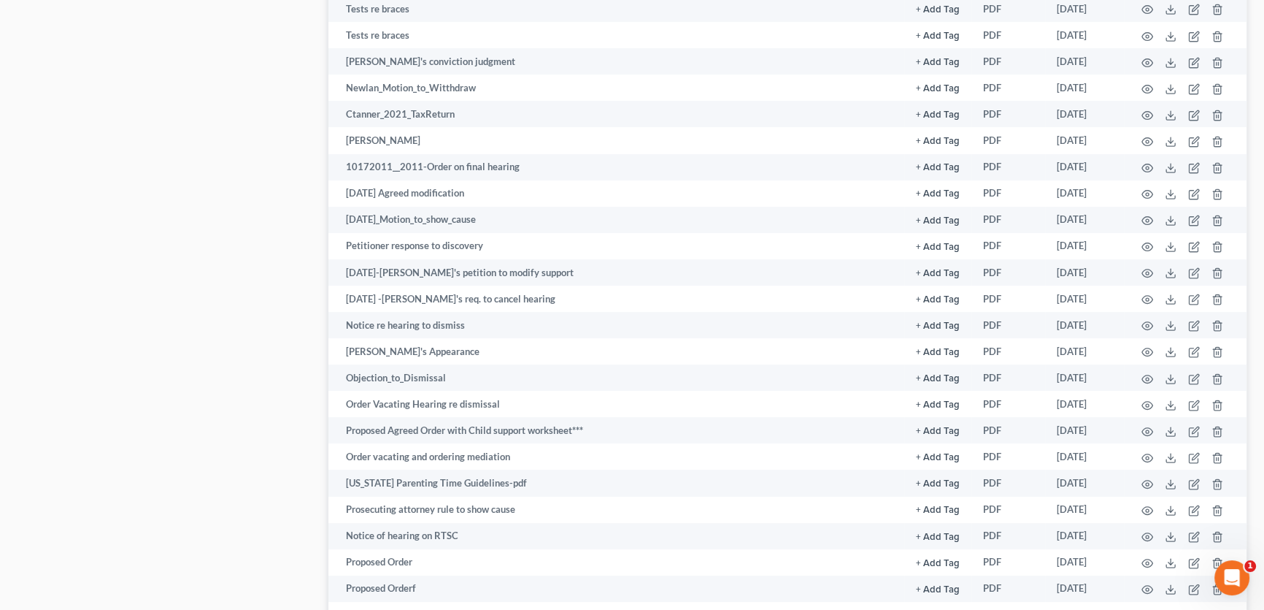
scroll to position [577, 0]
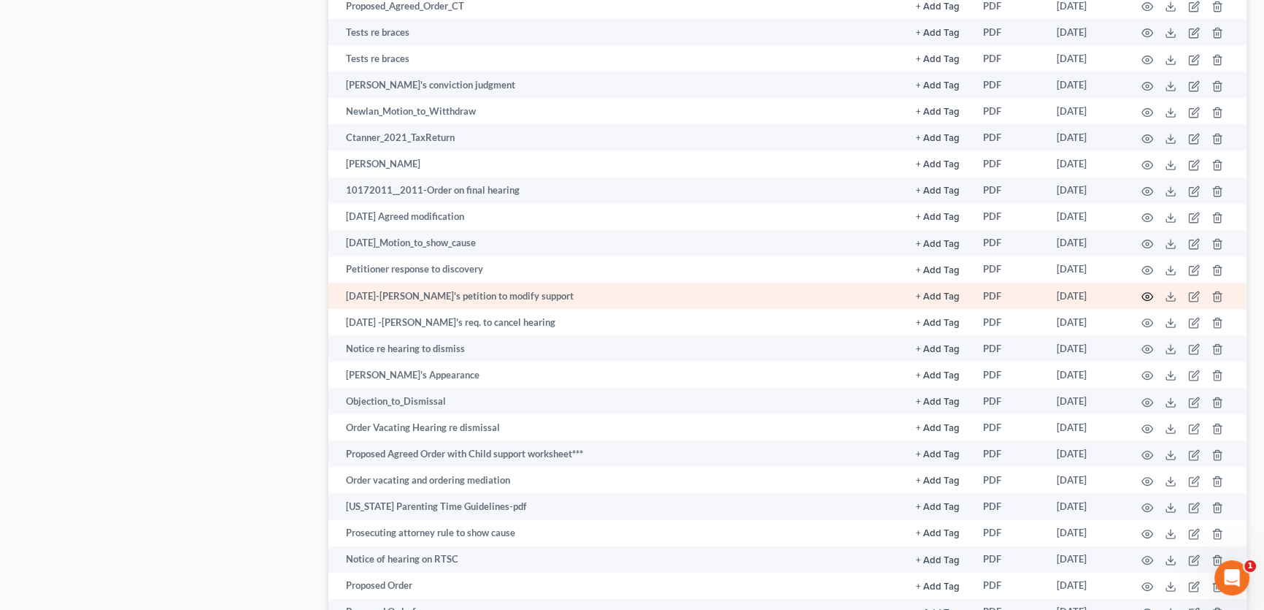
click at [1145, 296] on icon "button" at bounding box center [1148, 297] width 12 height 12
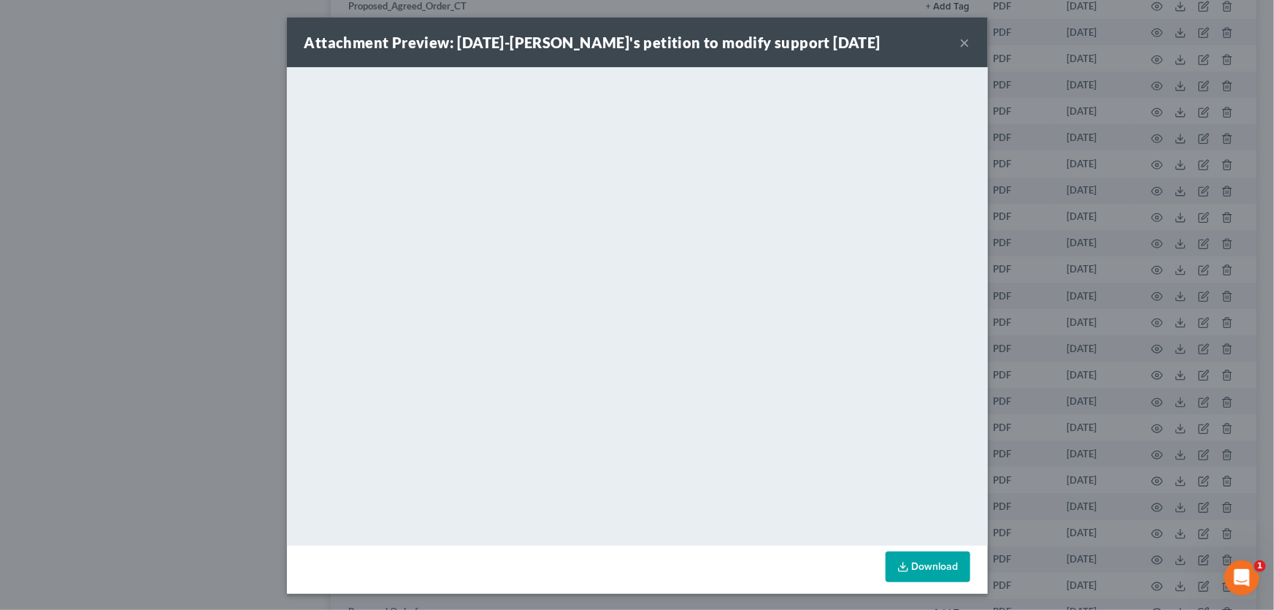
click at [960, 45] on button "×" at bounding box center [965, 43] width 10 height 18
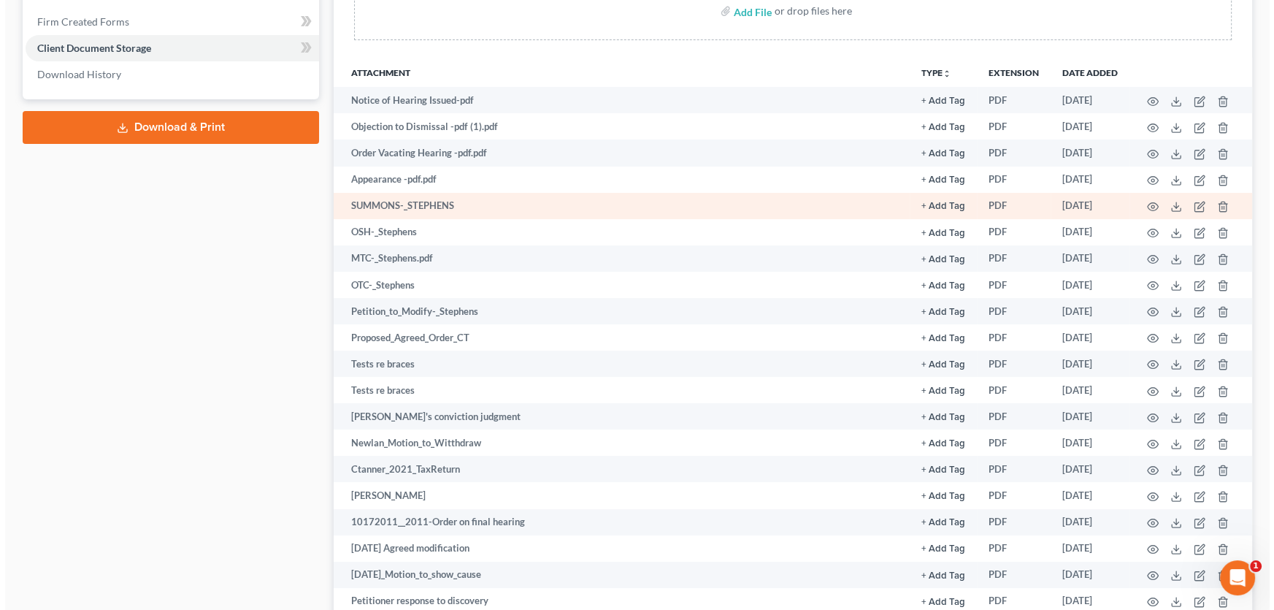
scroll to position [312, 0]
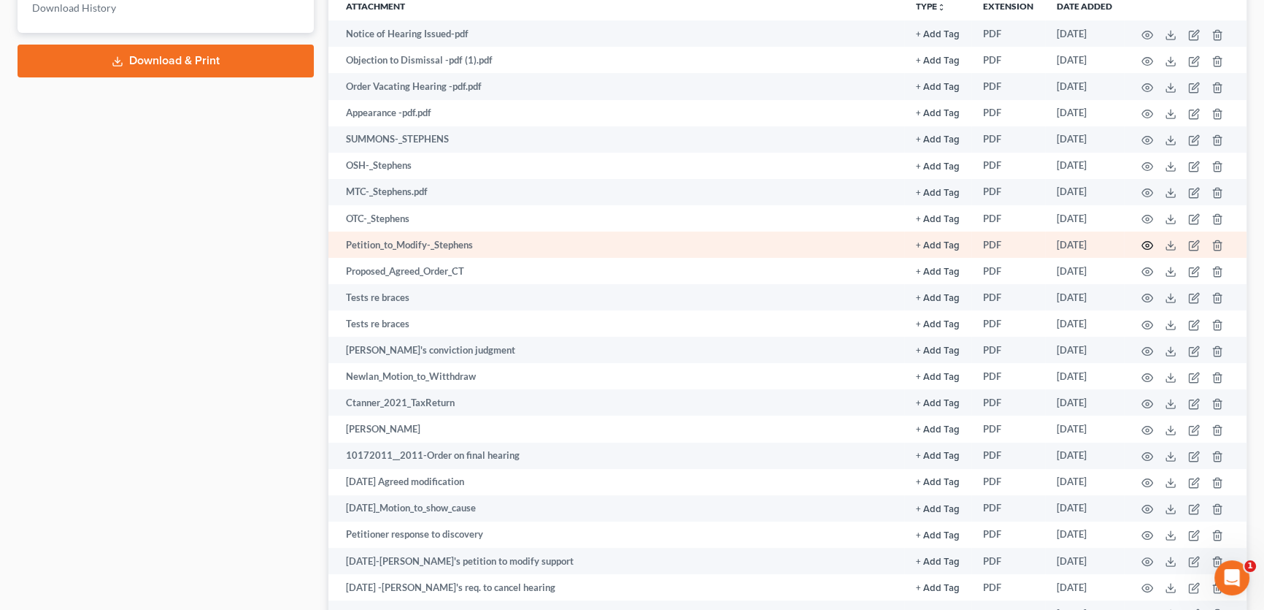
click at [1145, 245] on icon "button" at bounding box center [1148, 245] width 12 height 12
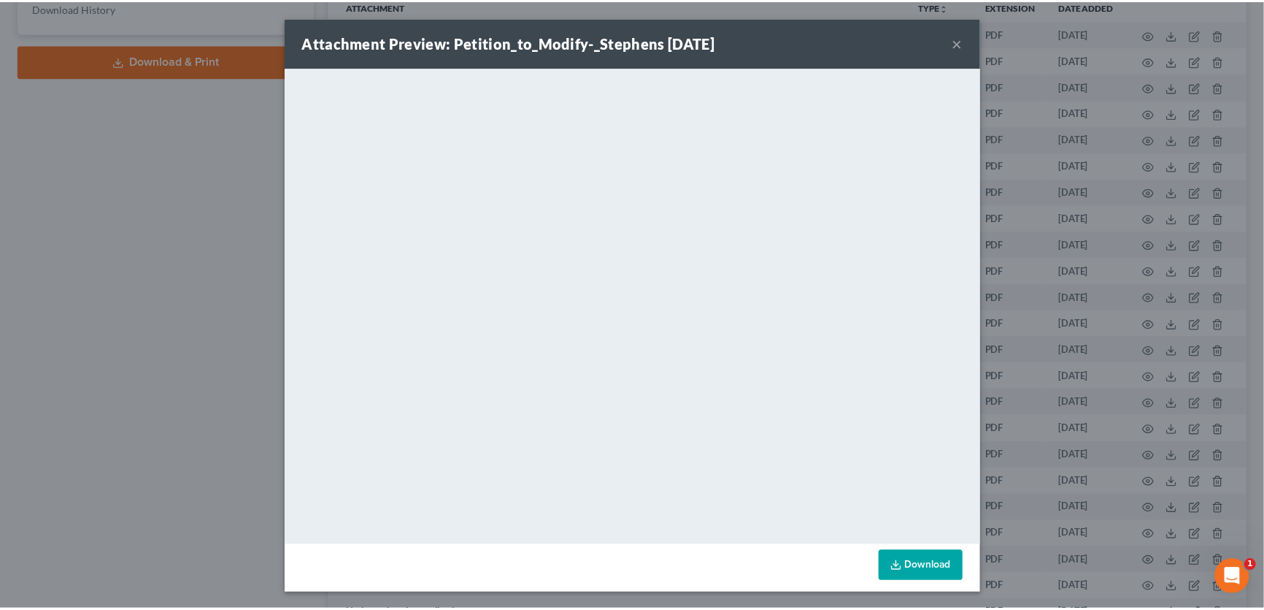
scroll to position [0, 0]
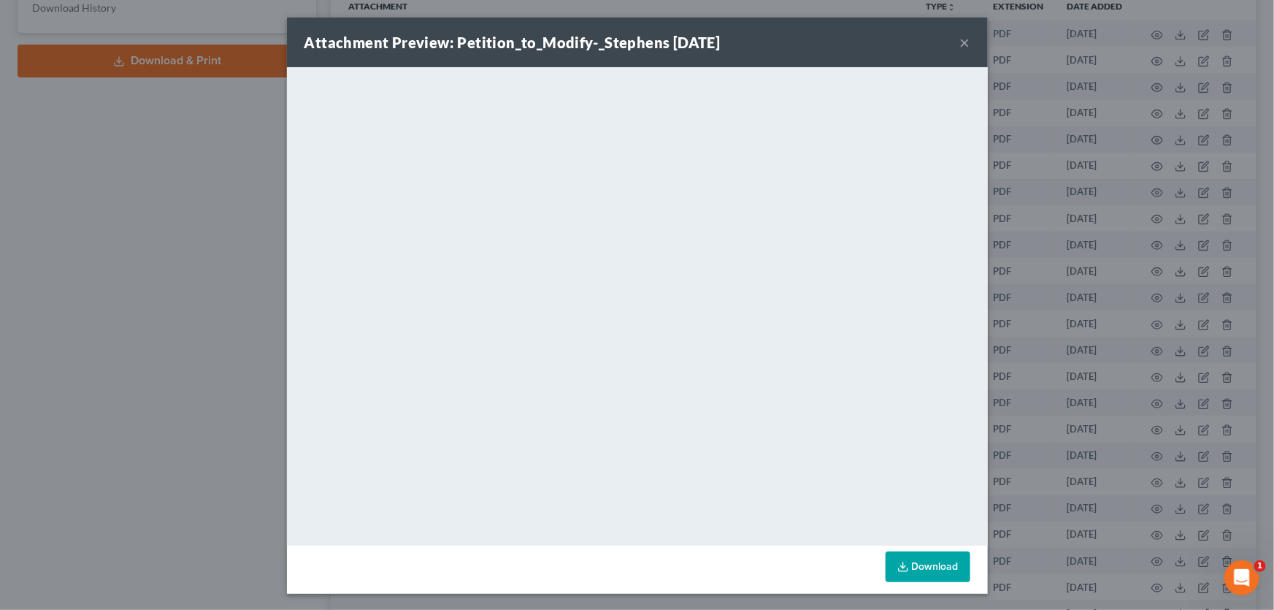
click at [960, 42] on button "×" at bounding box center [965, 43] width 10 height 18
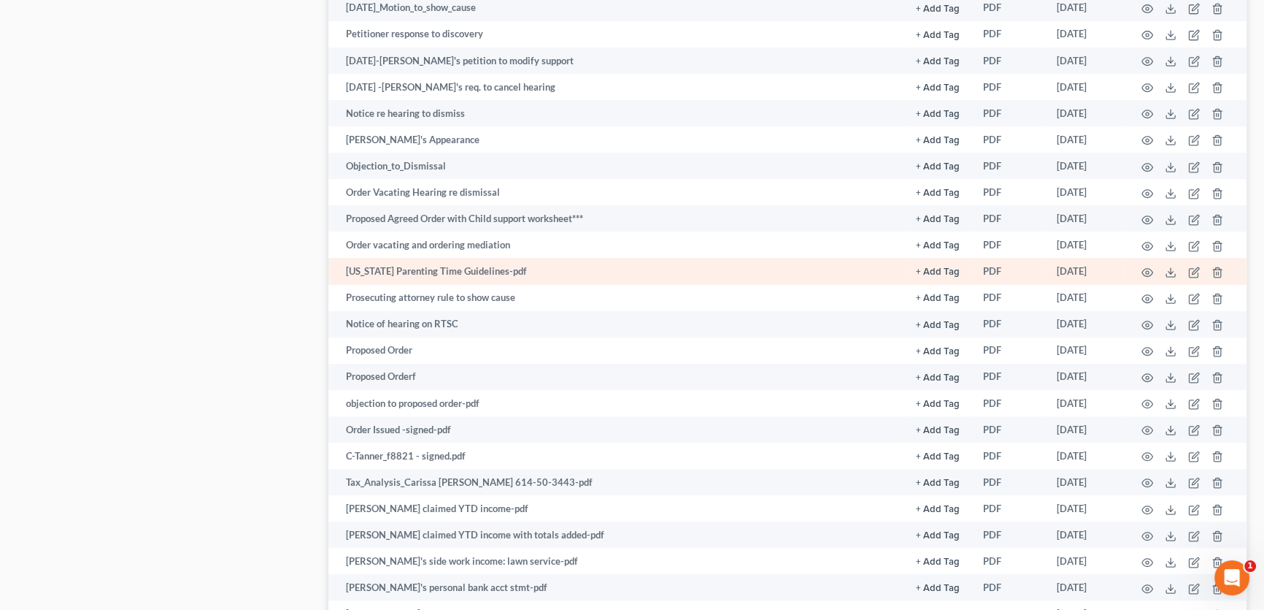
scroll to position [843, 0]
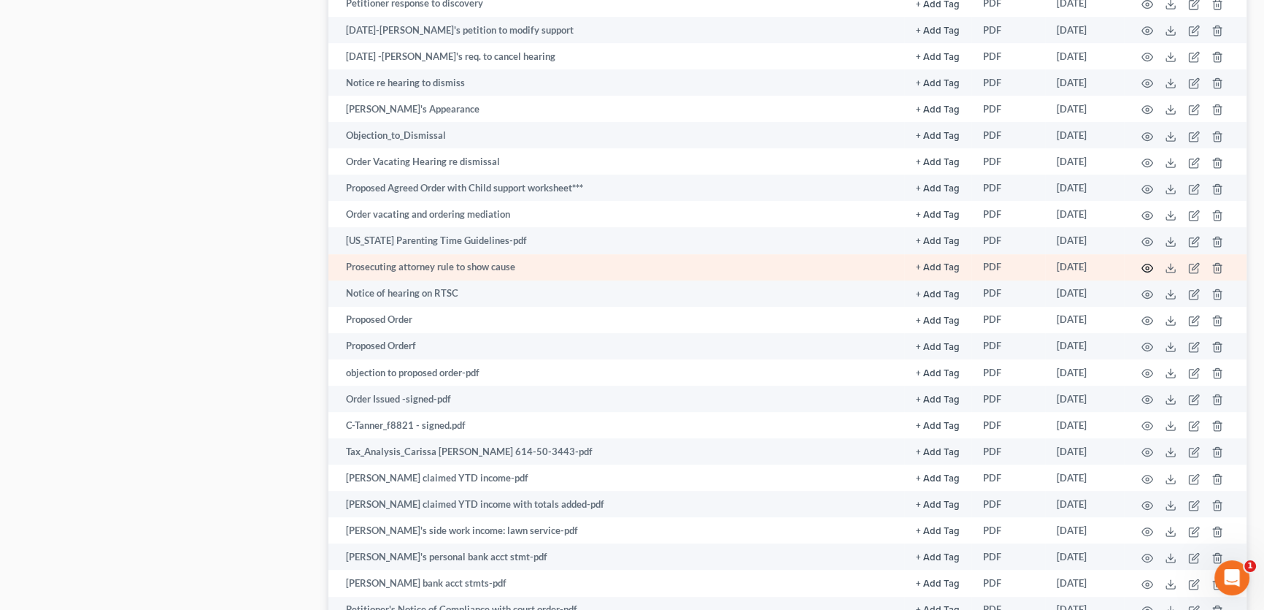
click at [1144, 263] on icon "button" at bounding box center [1148, 268] width 12 height 12
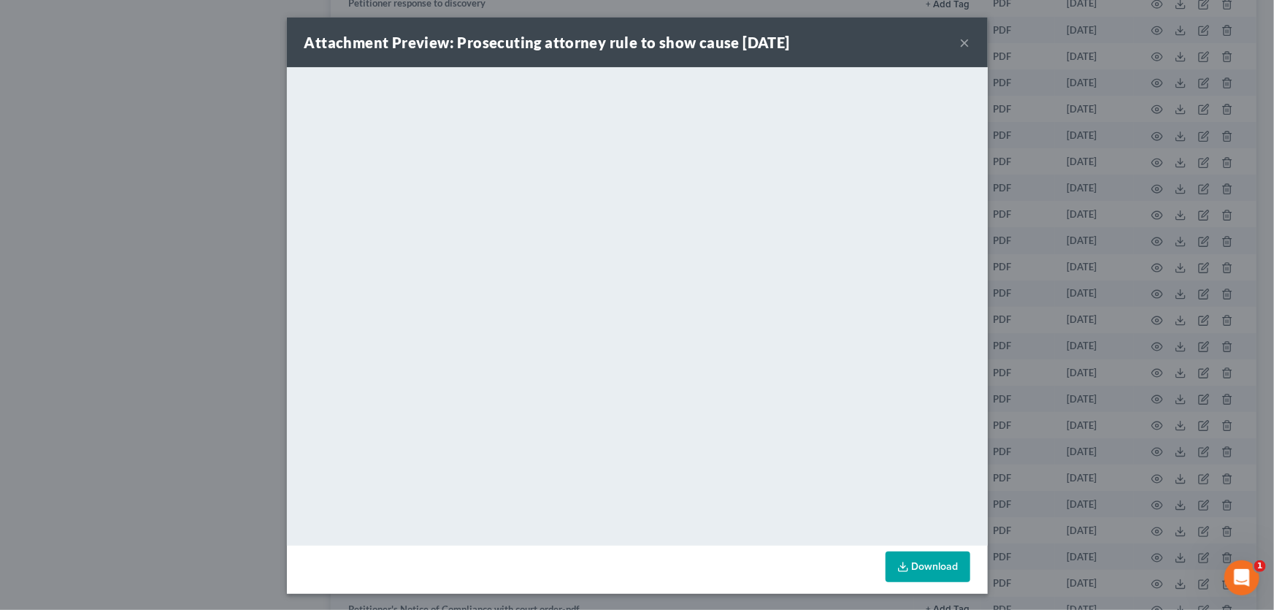
click at [963, 42] on button "×" at bounding box center [965, 43] width 10 height 18
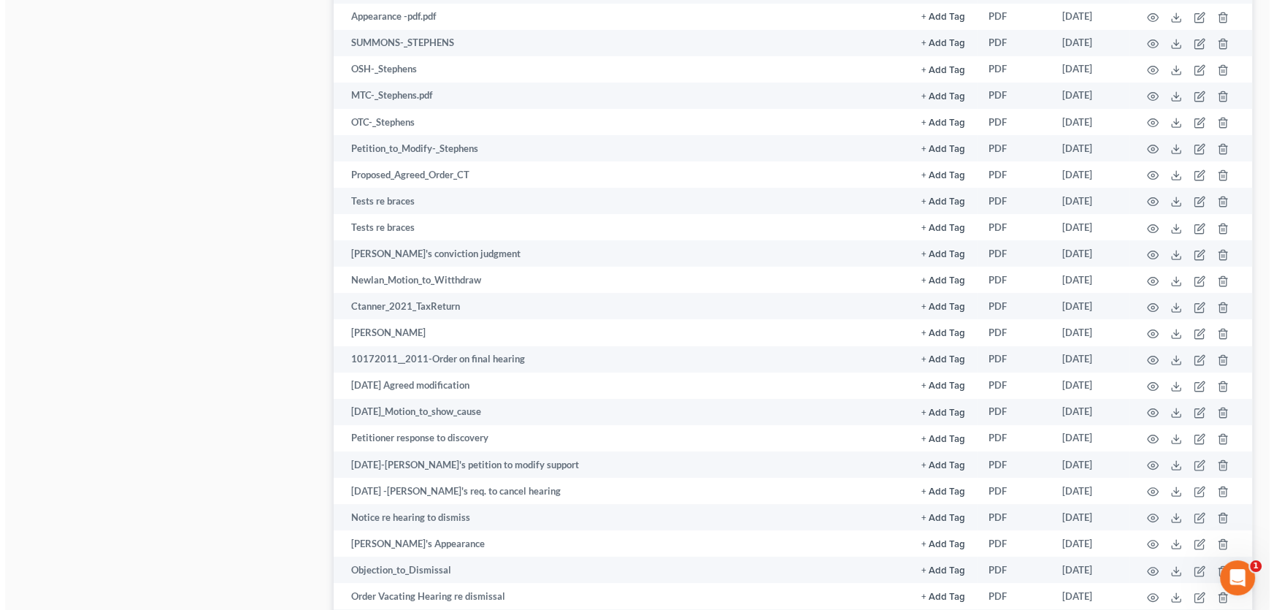
scroll to position [379, 0]
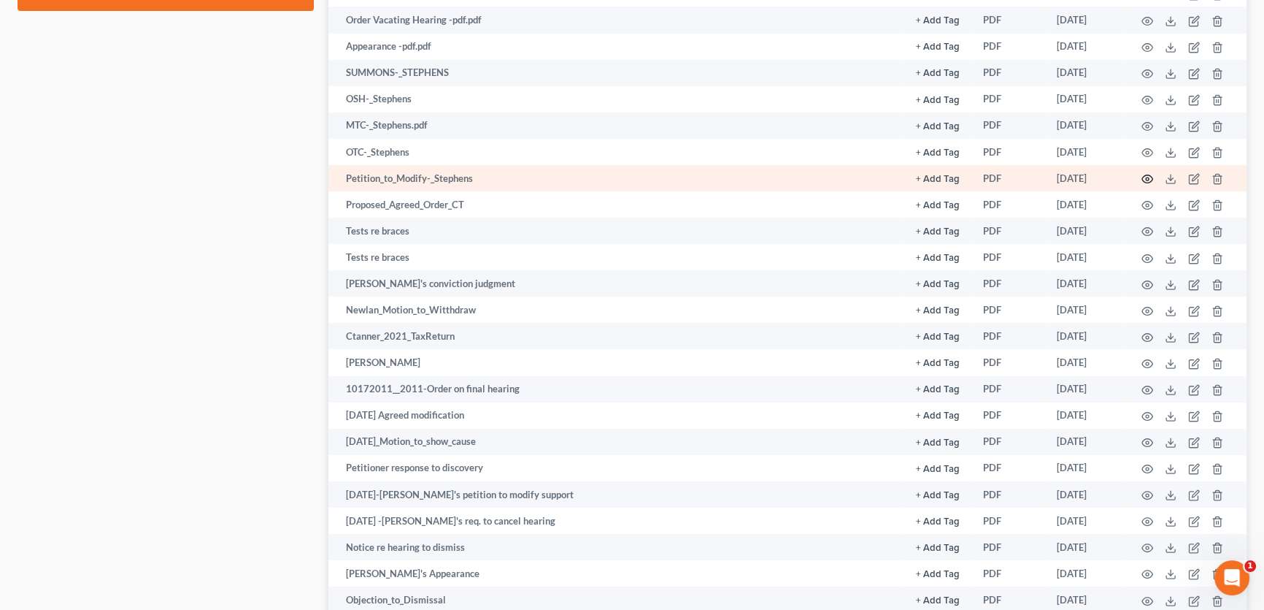
click at [1146, 175] on icon "button" at bounding box center [1148, 179] width 12 height 12
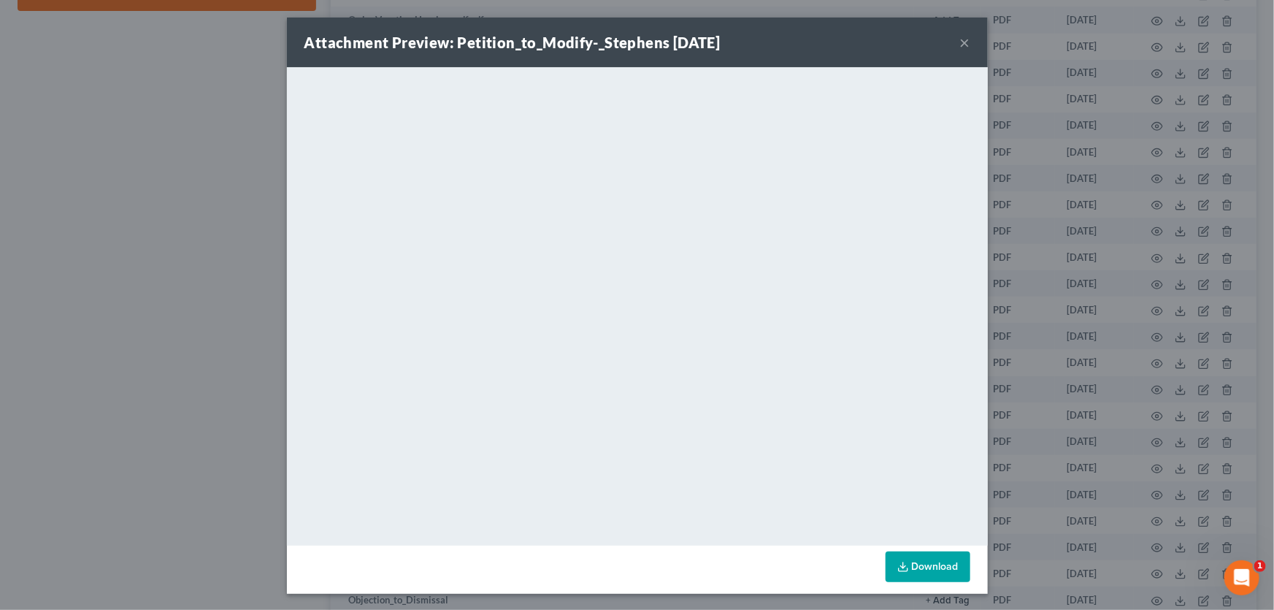
click at [960, 42] on button "×" at bounding box center [965, 43] width 10 height 18
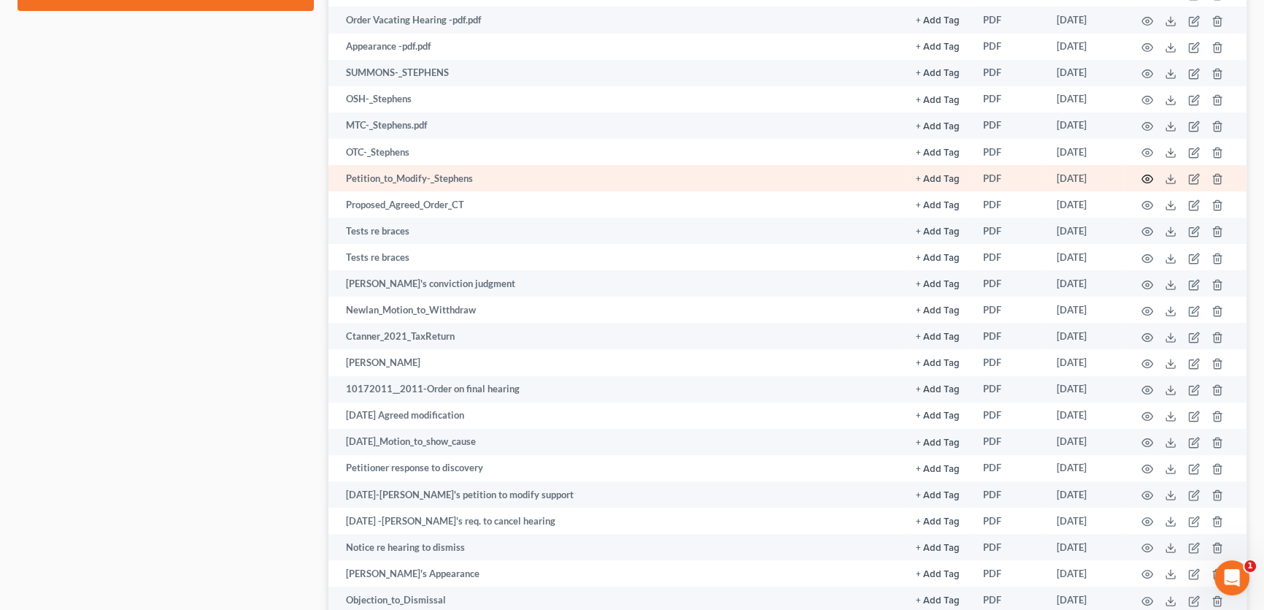
click at [1146, 175] on icon "button" at bounding box center [1148, 179] width 12 height 12
